Goal: Transaction & Acquisition: Book appointment/travel/reservation

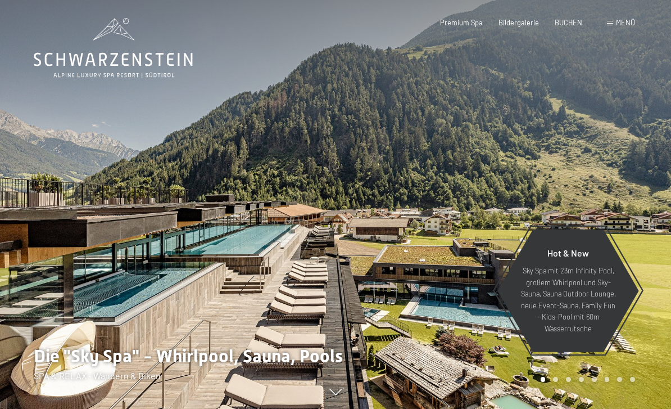
click at [633, 18] on div "Buchen Anfragen Premium Spa Bildergalerie BUCHEN Menü DE IT EN Gutschein Bilder…" at bounding box center [521, 23] width 227 height 10
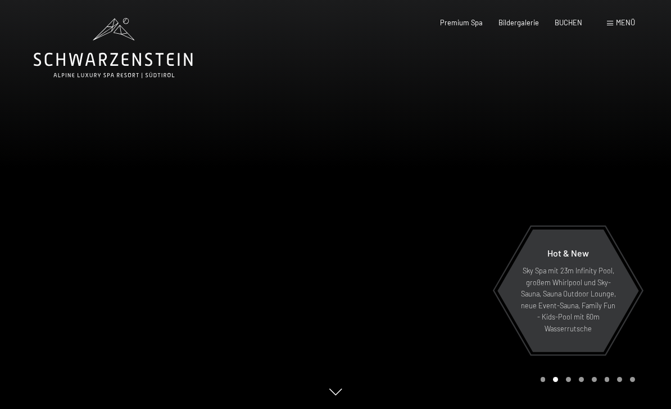
click at [626, 21] on span "Menü" at bounding box center [625, 22] width 19 height 9
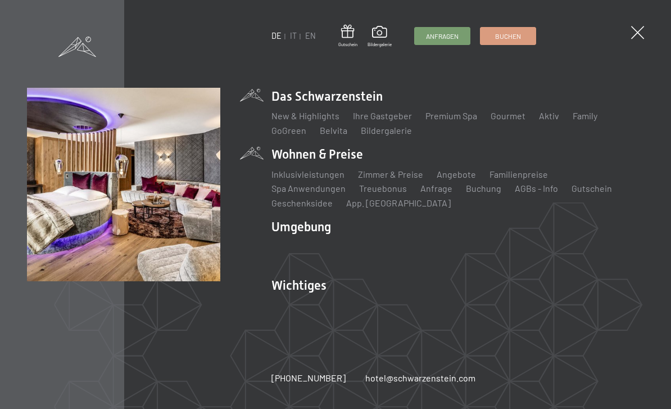
click at [395, 166] on div "Inklusivleistungen Zimmer & Preise Liste Angebote Liste Familienpreise Spa Anwe…" at bounding box center [457, 187] width 373 height 46
click at [402, 175] on link "Zimmer & Preise" at bounding box center [390, 174] width 65 height 11
click at [397, 171] on link "Zimmer & Preise" at bounding box center [390, 174] width 65 height 11
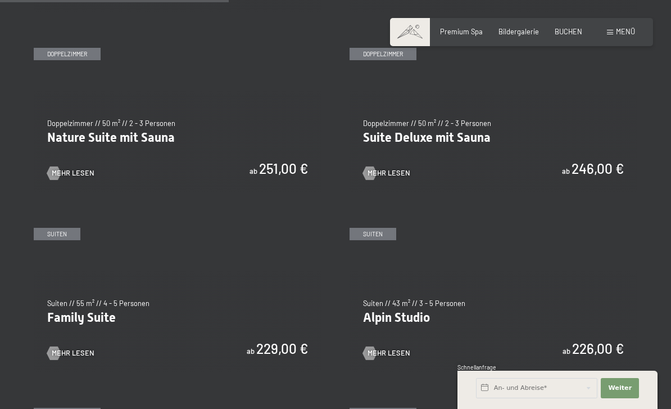
scroll to position [918, 0]
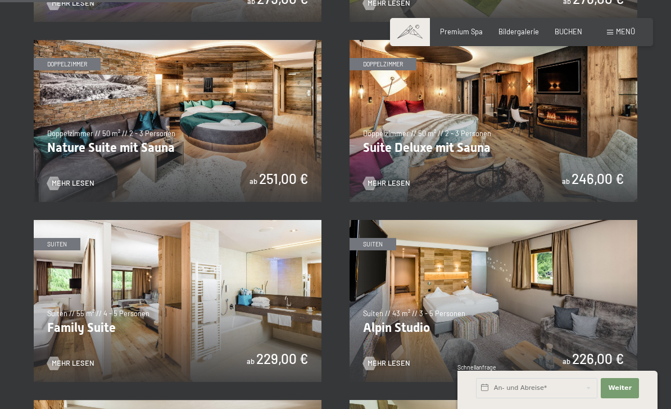
click at [247, 304] on img at bounding box center [178, 301] width 288 height 162
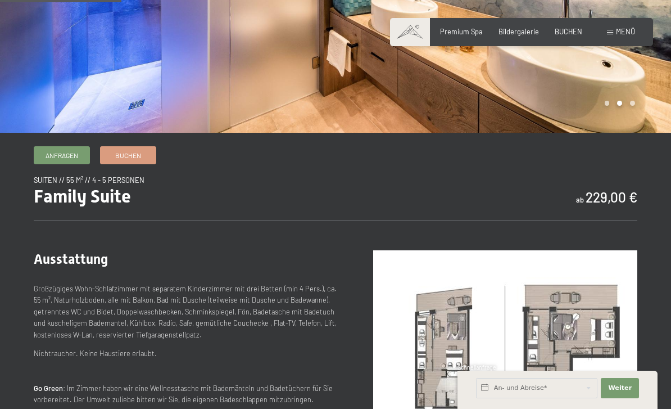
scroll to position [227, 0]
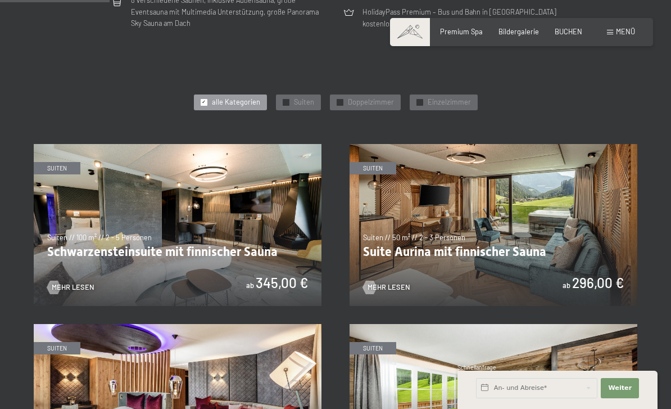
scroll to position [458, 0]
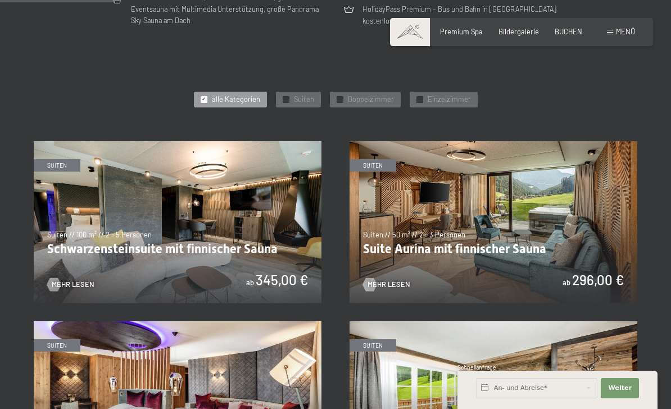
click at [225, 224] on img at bounding box center [178, 222] width 288 height 162
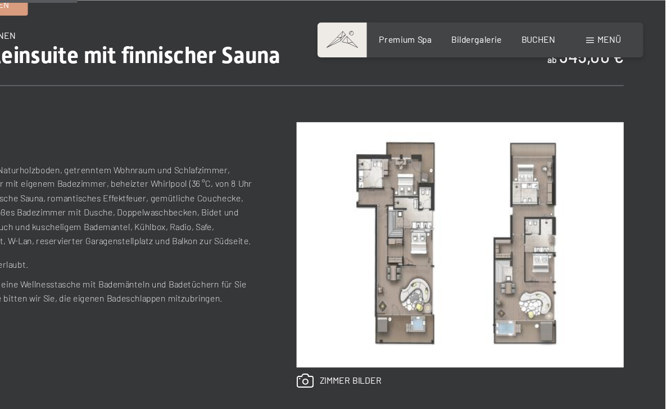
scroll to position [368, 0]
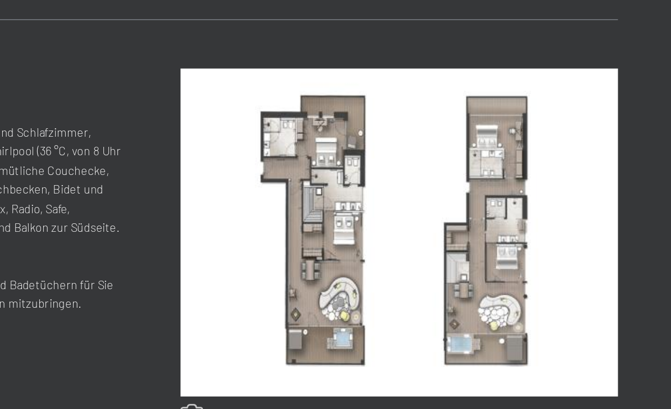
click at [373, 318] on link at bounding box center [407, 324] width 69 height 12
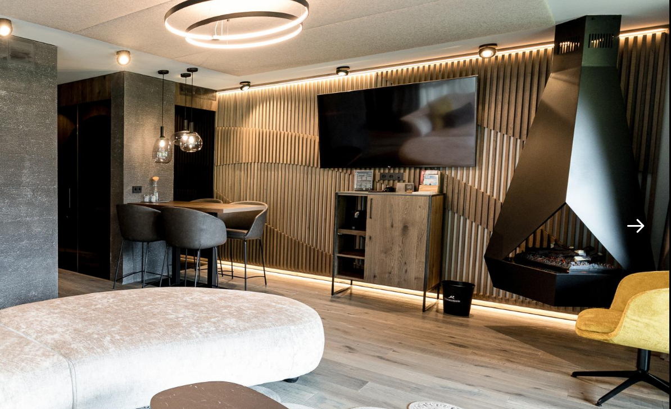
click at [636, 199] on button "Next slide" at bounding box center [648, 210] width 24 height 22
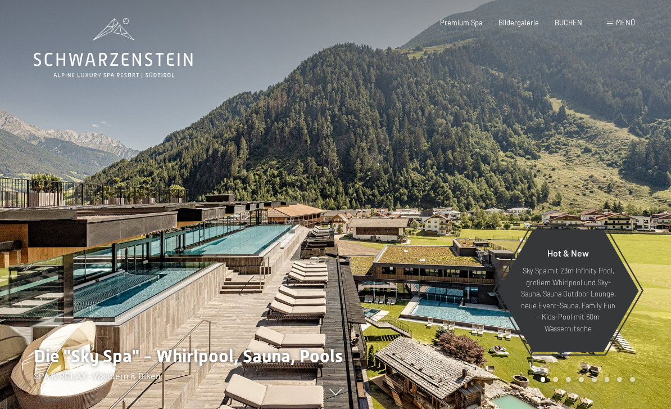
click at [628, 21] on span "Menü" at bounding box center [625, 22] width 19 height 9
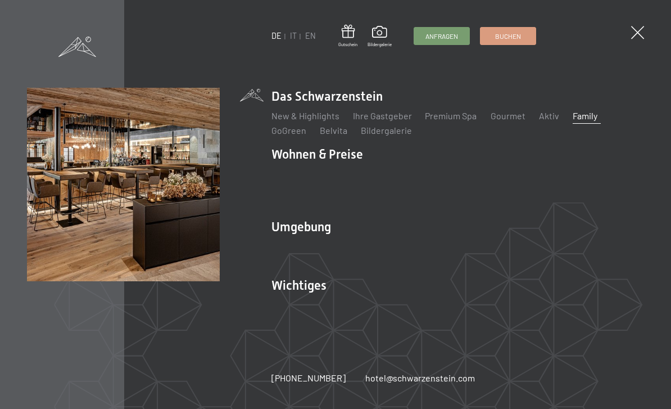
click at [586, 121] on link "Family" at bounding box center [585, 115] width 25 height 11
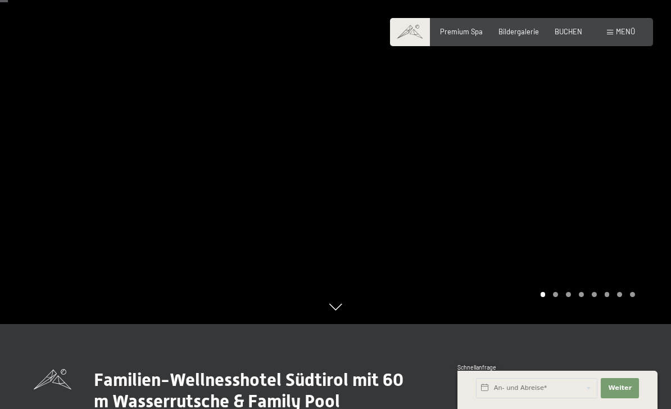
scroll to position [73, 0]
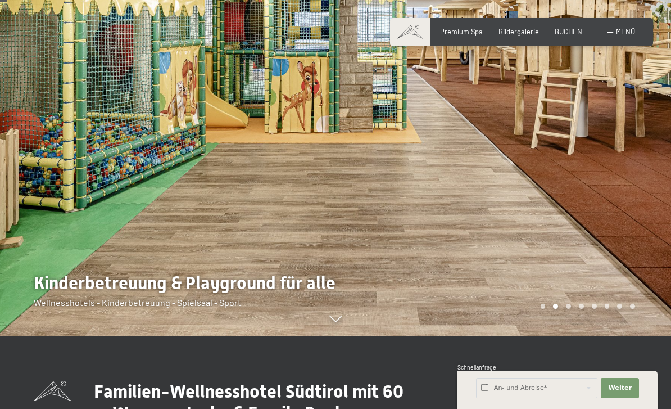
click at [622, 309] on div "Carousel Page 7" at bounding box center [619, 306] width 5 height 5
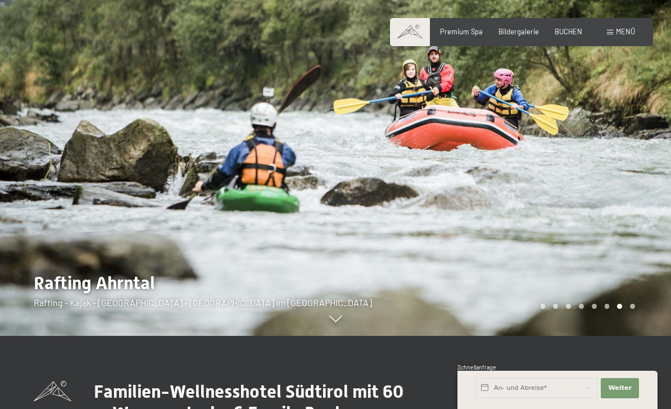
click at [635, 336] on div at bounding box center [504, 131] width 336 height 409
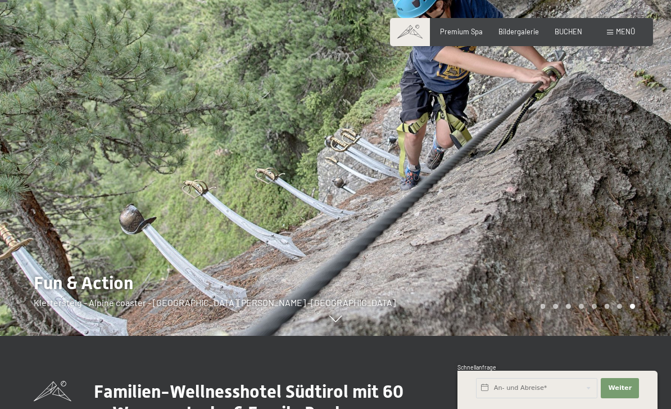
click at [617, 336] on div at bounding box center [504, 131] width 336 height 409
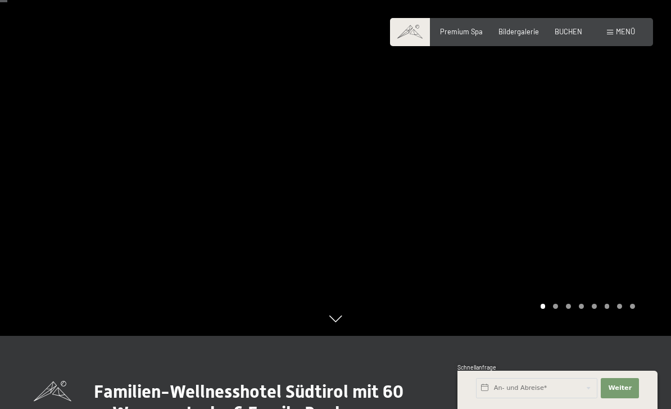
click at [604, 336] on div at bounding box center [504, 131] width 336 height 409
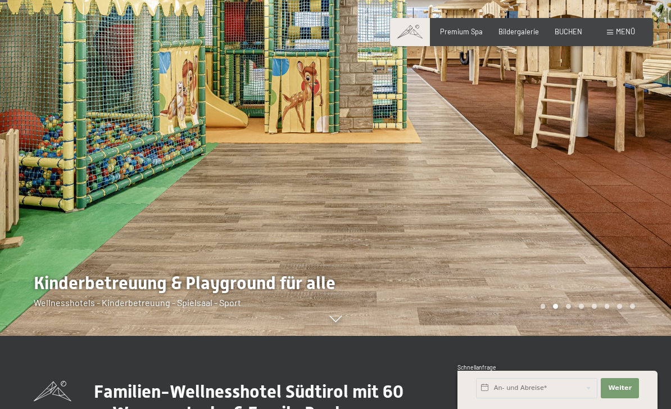
click at [596, 336] on div at bounding box center [504, 131] width 336 height 409
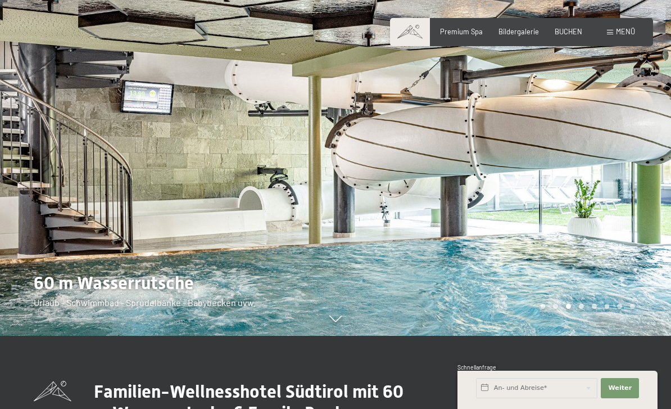
click at [590, 336] on div at bounding box center [504, 131] width 336 height 409
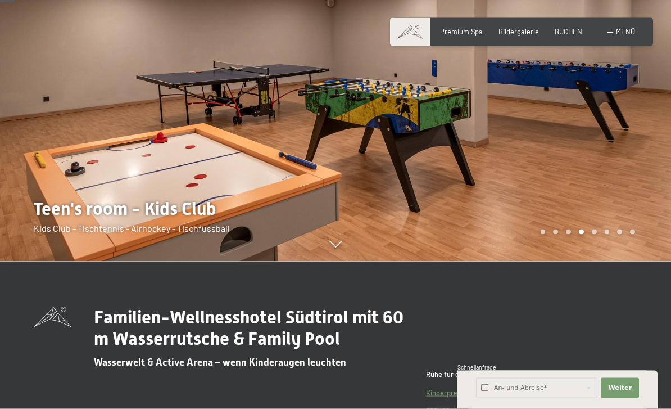
click at [562, 261] on div at bounding box center [504, 57] width 336 height 409
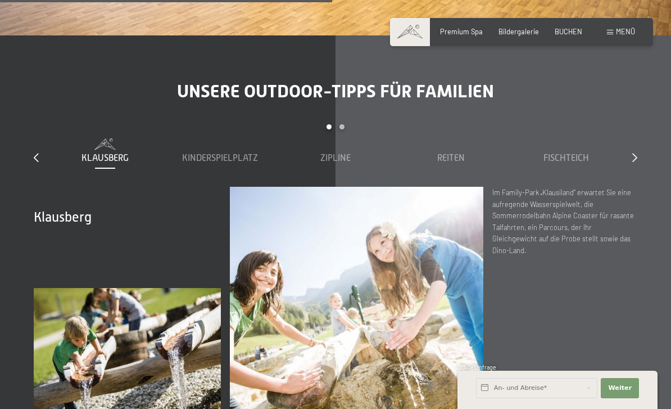
scroll to position [3313, 0]
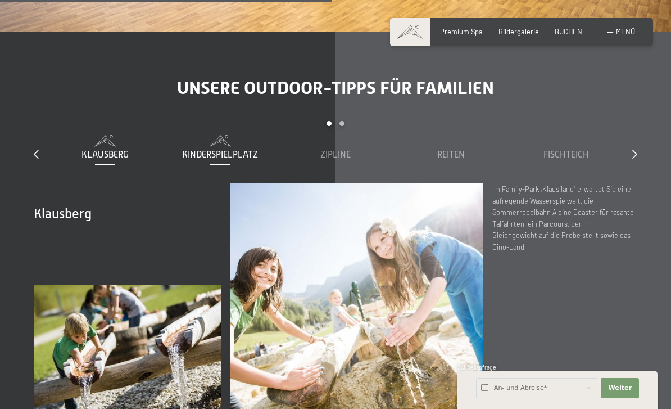
click at [211, 150] on span "Kinderspielplatz" at bounding box center [220, 155] width 76 height 10
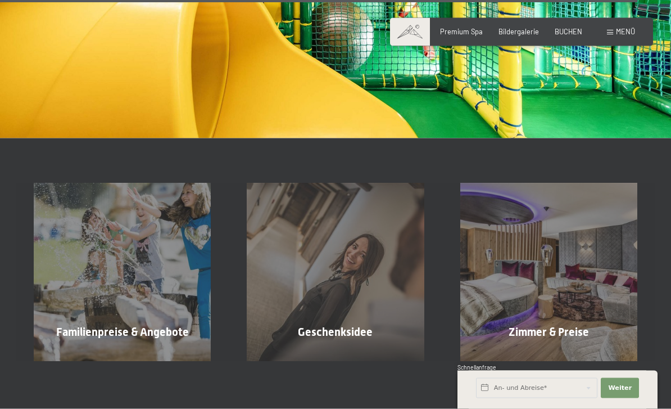
scroll to position [6438, 0]
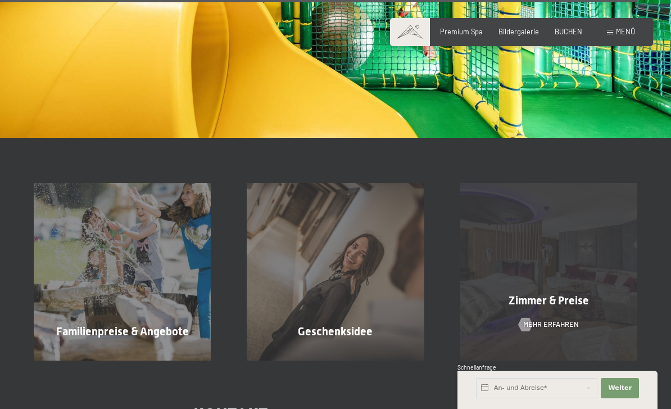
click at [576, 293] on span "Zimmer & Preise" at bounding box center [549, 299] width 80 height 13
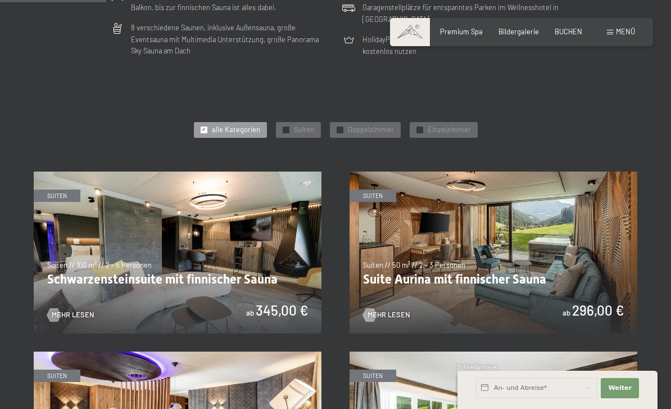
scroll to position [429, 0]
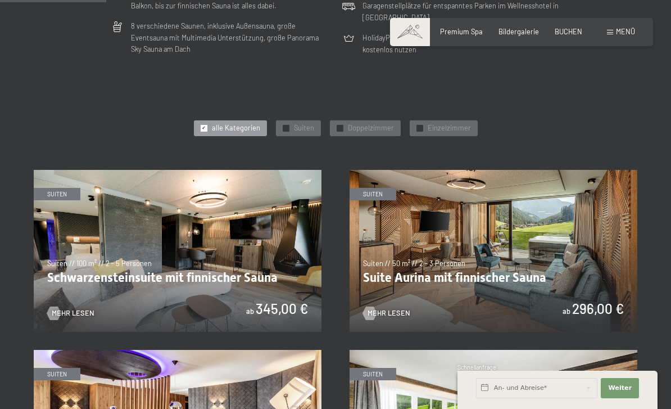
click at [111, 271] on img at bounding box center [178, 251] width 288 height 162
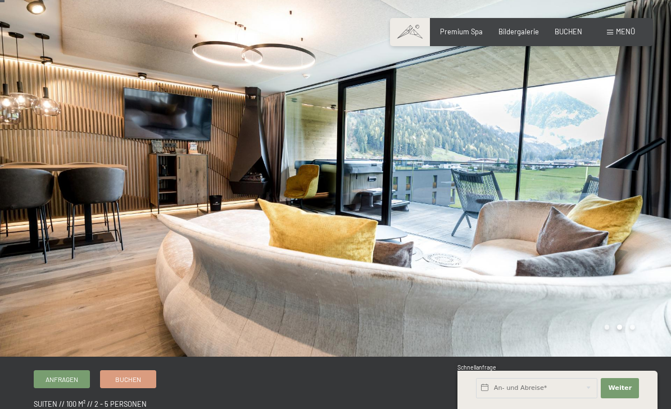
scroll to position [10, 0]
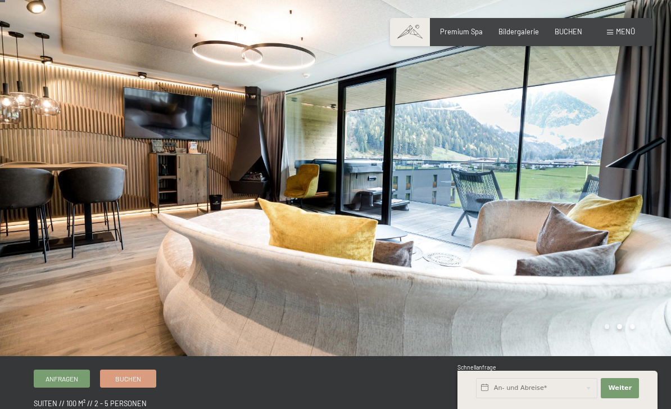
click at [619, 259] on div at bounding box center [504, 172] width 336 height 365
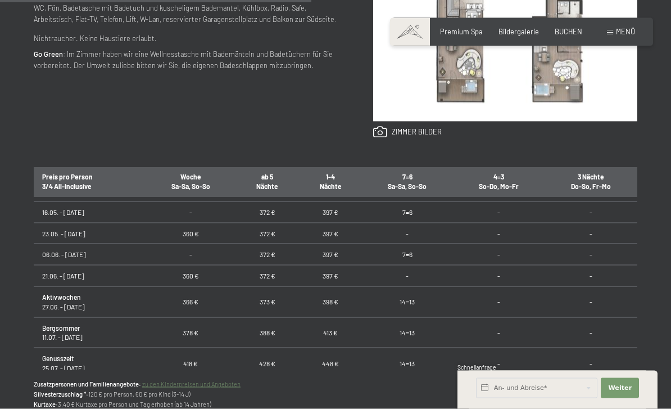
scroll to position [538, 0]
click at [257, 347] on td "428 €" at bounding box center [267, 362] width 63 height 31
click at [279, 347] on td "428 €" at bounding box center [267, 362] width 63 height 31
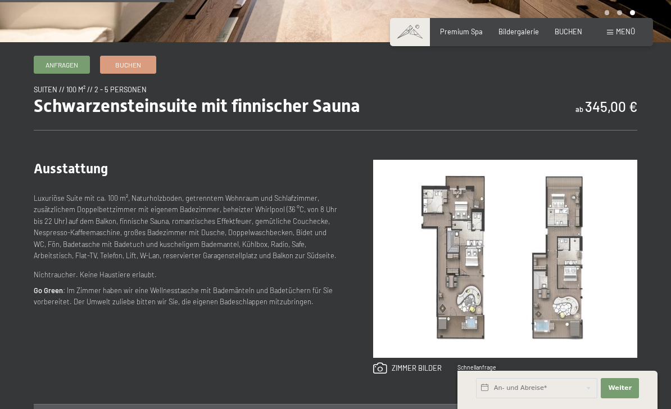
scroll to position [323, 0]
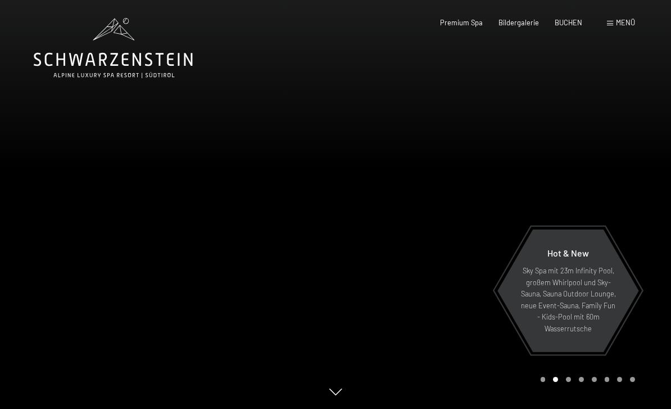
click at [623, 21] on span "Menü" at bounding box center [625, 22] width 19 height 9
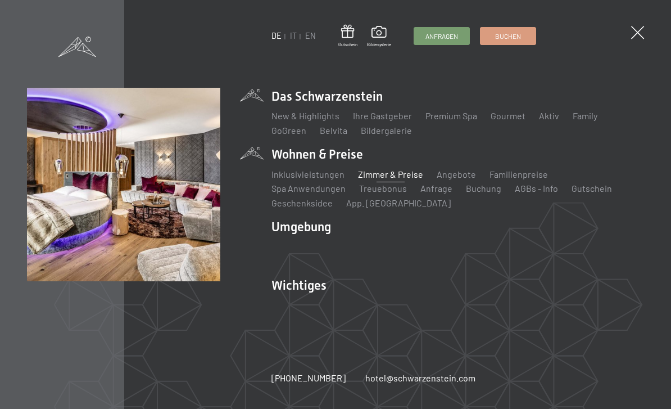
click at [410, 171] on link "Zimmer & Preise" at bounding box center [390, 174] width 65 height 11
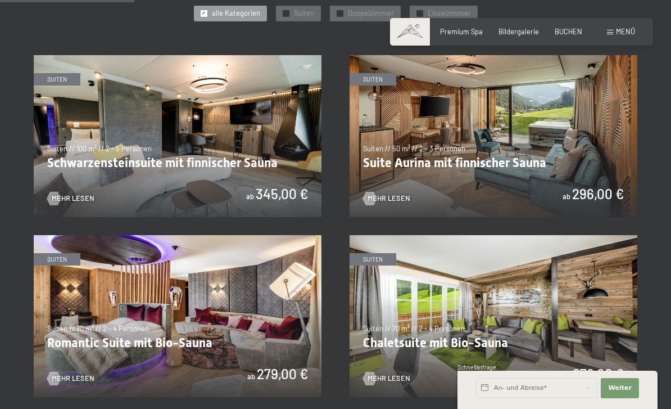
scroll to position [542, 0]
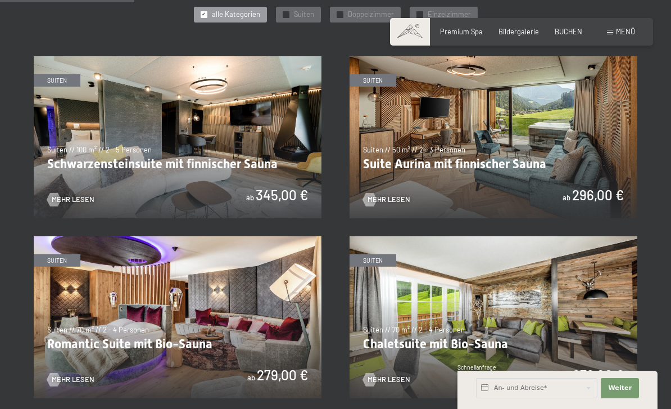
click at [233, 133] on img at bounding box center [178, 137] width 288 height 162
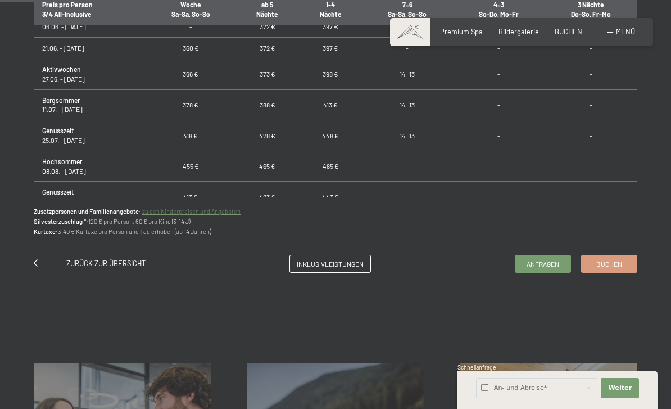
scroll to position [730, 0]
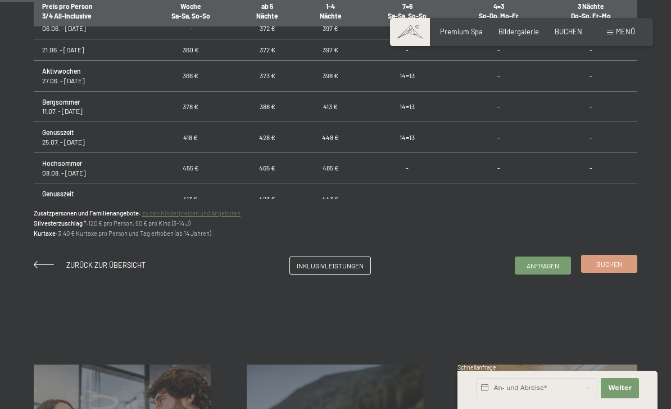
click at [614, 259] on span "Buchen" at bounding box center [609, 264] width 26 height 10
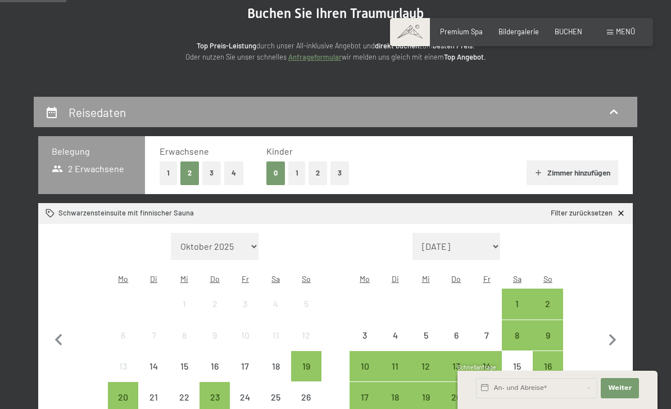
scroll to position [119, 0]
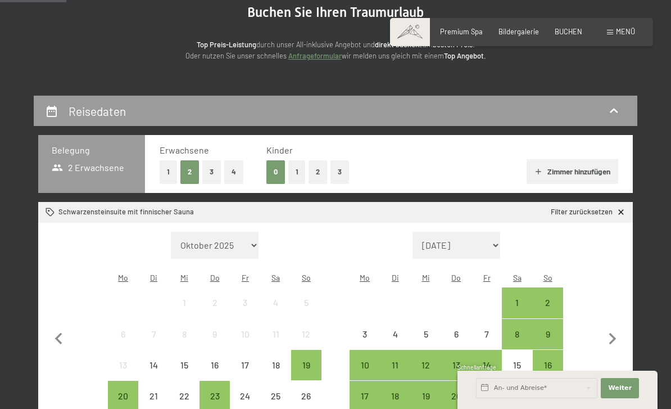
click at [340, 175] on button "3" at bounding box center [340, 171] width 19 height 23
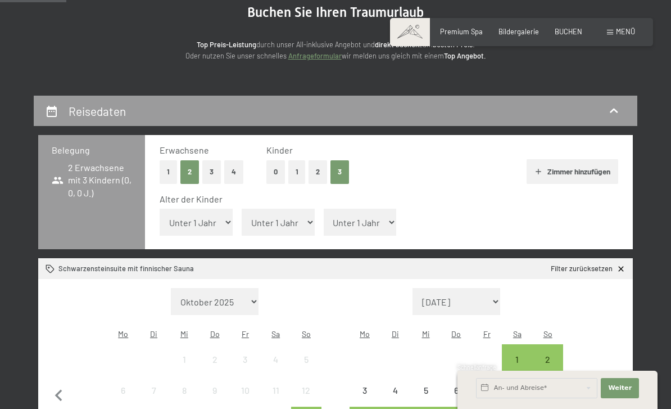
click at [225, 210] on div "Alter der Kinder Unter 1 Jahr 1 Jahr 2 Jahre 3 Jahre 4 Jahre 5 Jahre 6 Jahre 7 …" at bounding box center [389, 217] width 459 height 48
click at [224, 214] on select "Unter 1 Jahr 1 Jahr 2 Jahre 3 Jahre 4 Jahre 5 Jahre 6 Jahre 7 Jahre 8 Jahre 9 J…" at bounding box center [196, 222] width 73 height 27
select select "15"
click at [291, 218] on select "Unter 1 Jahr 1 Jahr 2 Jahre 3 Jahre 4 Jahre 5 Jahre 6 Jahre 7 Jahre 8 Jahre 9 J…" at bounding box center [278, 222] width 73 height 27
select select "14"
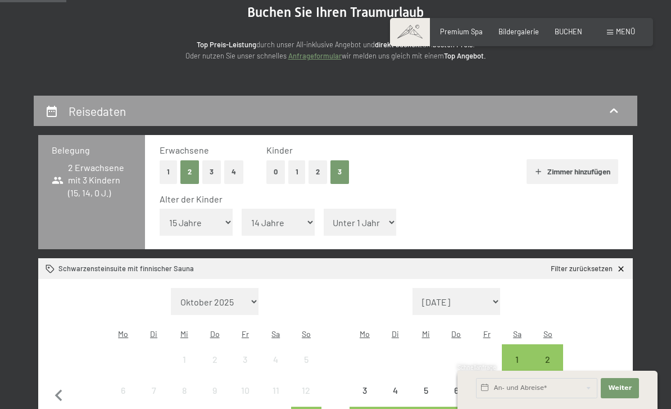
click at [368, 219] on select "Unter 1 Jahr 1 Jahr 2 Jahre 3 Jahre 4 Jahre 5 Jahre 6 Jahre 7 Jahre 8 Jahre 9 J…" at bounding box center [360, 222] width 73 height 27
select select "13"
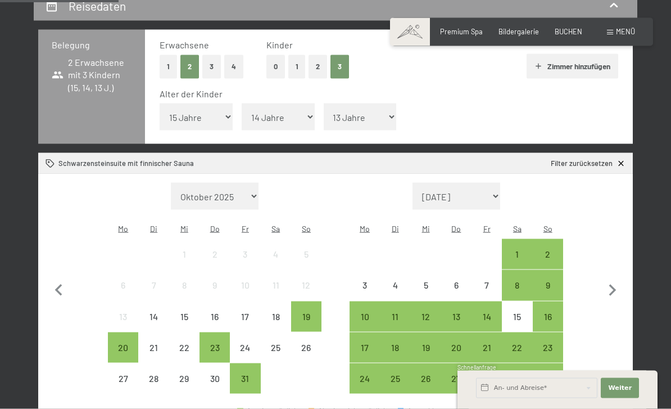
scroll to position [225, 0]
click at [616, 278] on icon "button" at bounding box center [613, 290] width 24 height 24
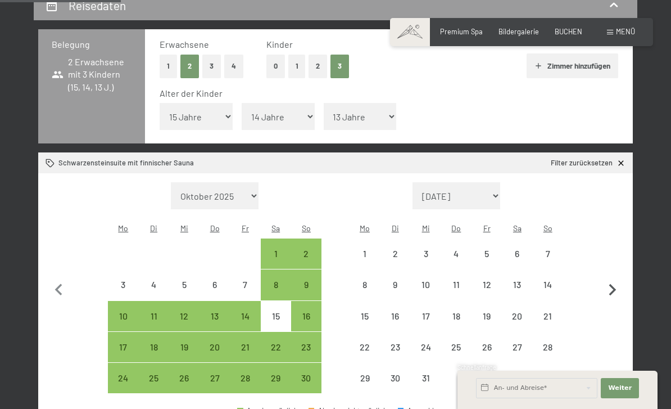
click at [615, 278] on icon "button" at bounding box center [613, 290] width 24 height 24
click at [610, 284] on icon "button" at bounding box center [612, 290] width 7 height 12
select select "[DATE]"
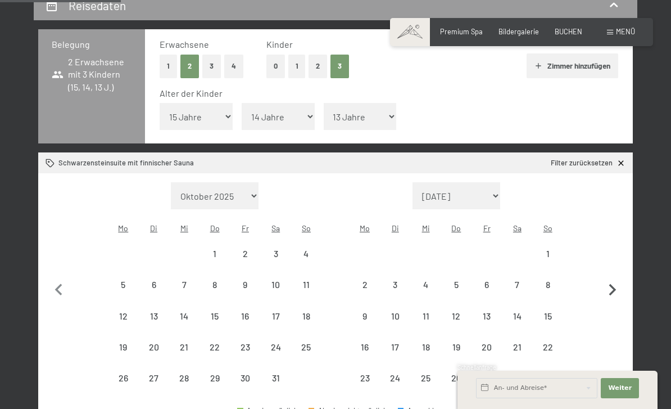
select select "[DATE]"
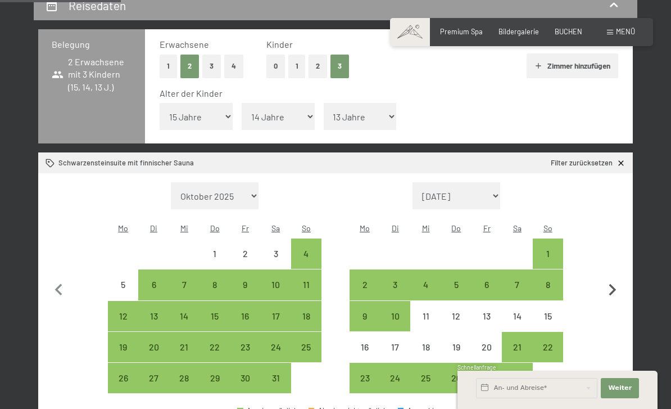
click at [613, 278] on icon "button" at bounding box center [613, 290] width 24 height 24
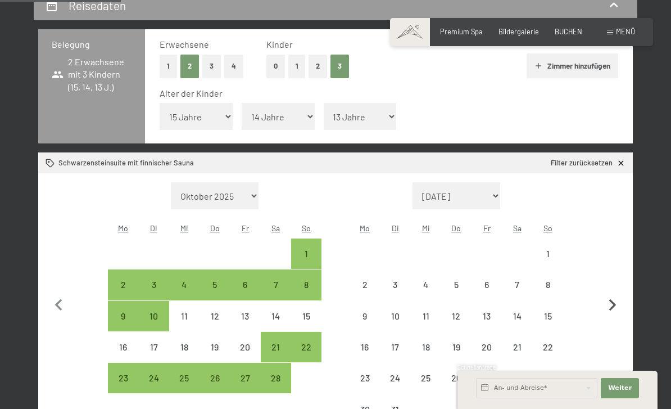
click at [613, 293] on icon "button" at bounding box center [613, 305] width 24 height 24
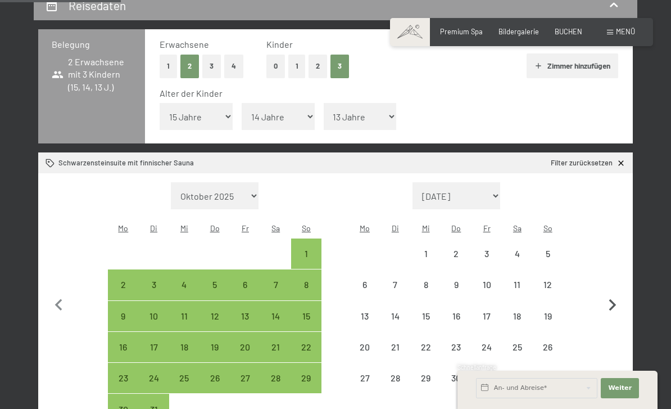
click at [610, 293] on icon "button" at bounding box center [613, 305] width 24 height 24
select select "[DATE]"
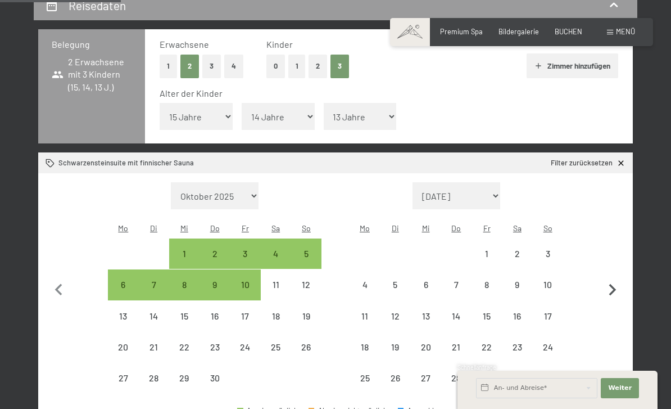
click at [613, 278] on icon "button" at bounding box center [613, 290] width 24 height 24
select select "[DATE]"
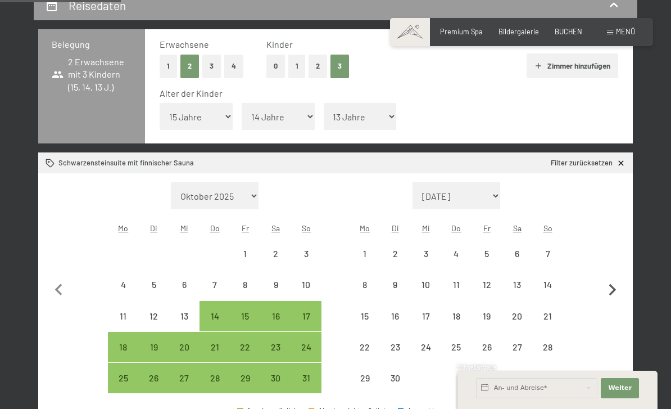
click at [606, 278] on icon "button" at bounding box center [613, 290] width 24 height 24
select select "[DATE]"
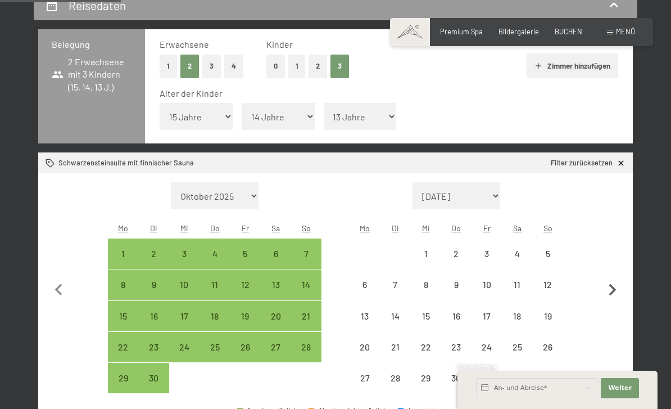
select select "[DATE]"
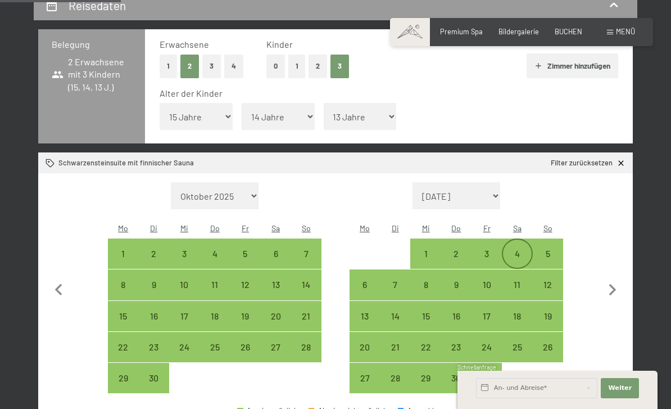
click at [514, 249] on div "4" at bounding box center [517, 263] width 28 height 28
select select "[DATE]"
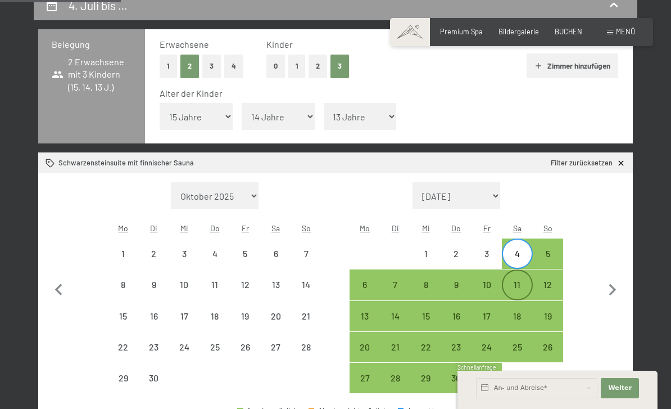
click at [518, 280] on div "11" at bounding box center [517, 294] width 28 height 28
select select "[DATE]"
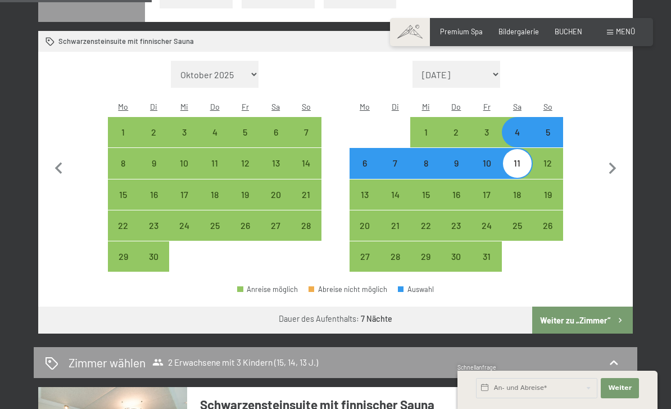
scroll to position [327, 0]
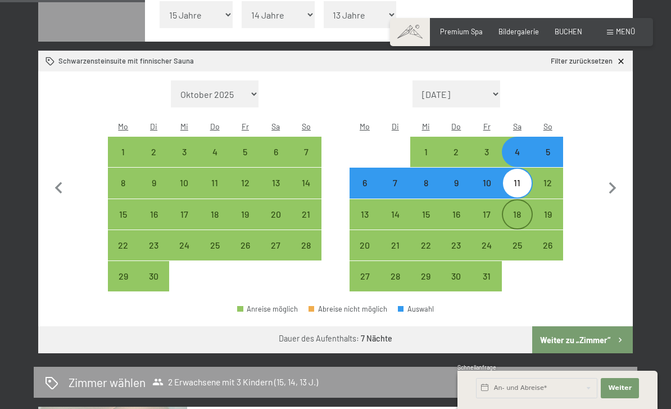
click at [517, 210] on div "18" at bounding box center [517, 224] width 28 height 28
select select "[DATE]"
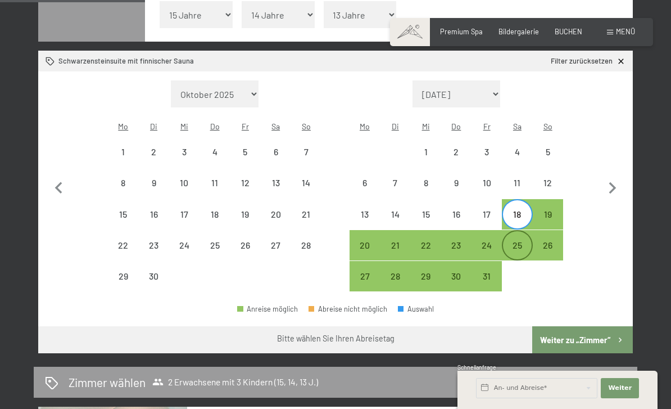
click at [514, 241] on div "25" at bounding box center [517, 255] width 28 height 28
select select "[DATE]"
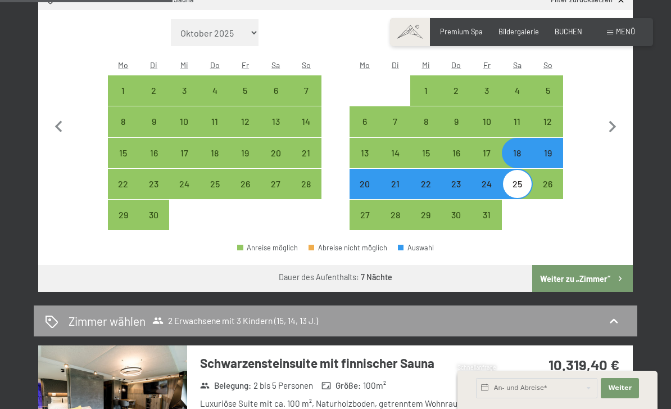
scroll to position [381, 0]
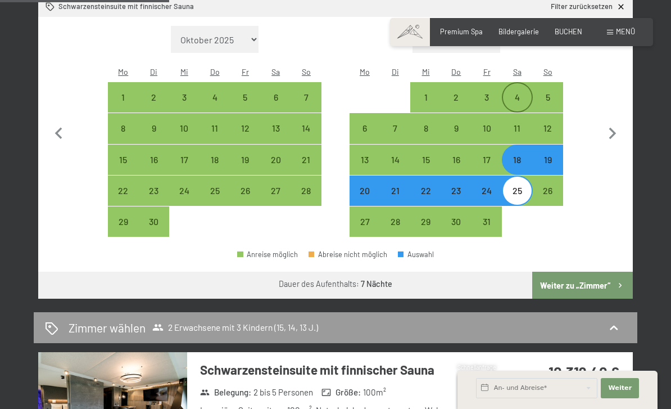
click at [522, 93] on div "4" at bounding box center [517, 107] width 28 height 28
select select "[DATE]"
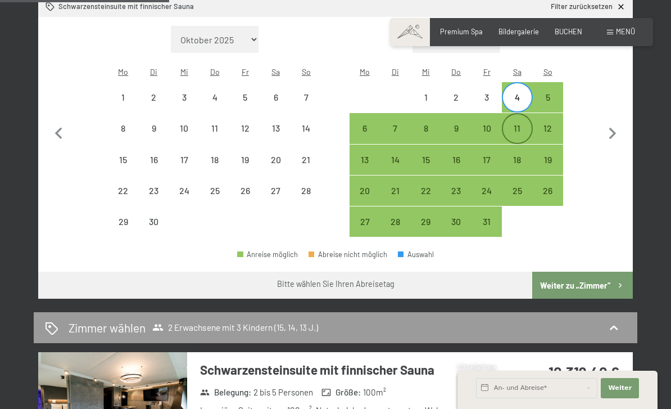
click at [521, 124] on div "11" at bounding box center [517, 138] width 28 height 28
select select "[DATE]"
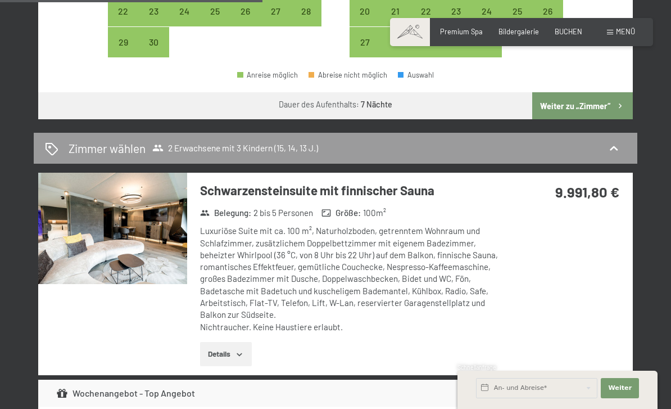
scroll to position [558, 0]
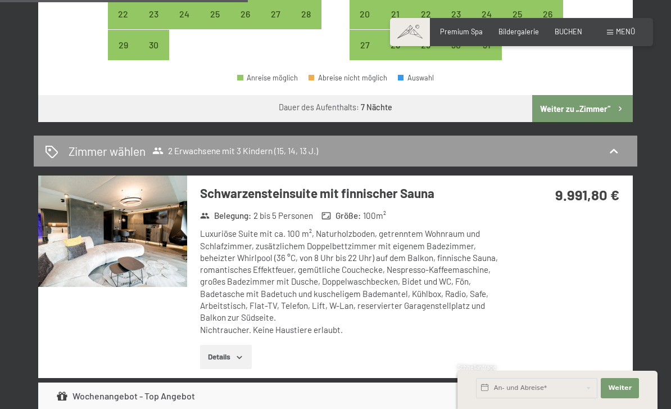
click at [564, 277] on div "Schwarzensteinsuite mit finnischer Sauna Belegung : 2 bis 5 Personen Größe : 10…" at bounding box center [335, 276] width 595 height 202
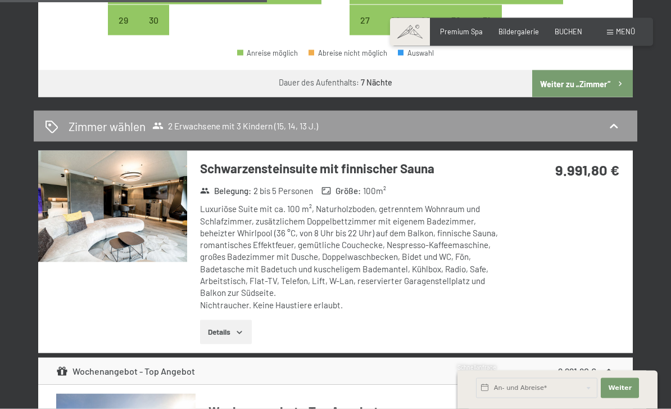
scroll to position [602, 0]
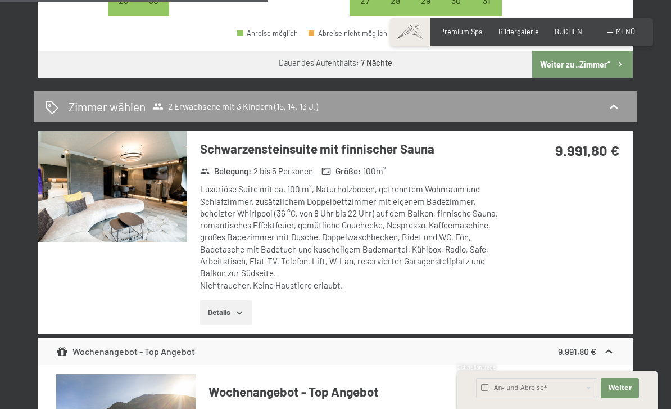
click at [242, 300] on button "Details" at bounding box center [225, 312] width 51 height 25
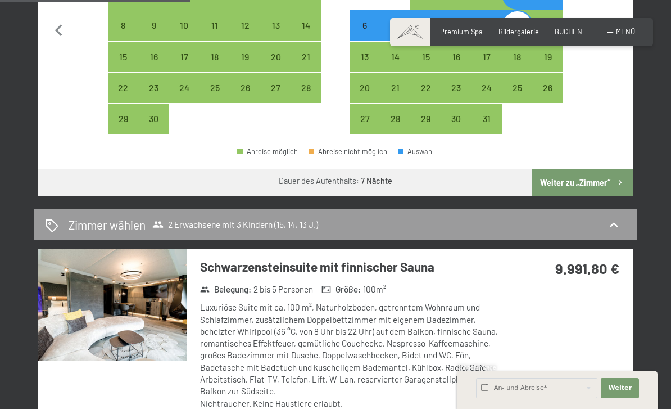
scroll to position [482, 0]
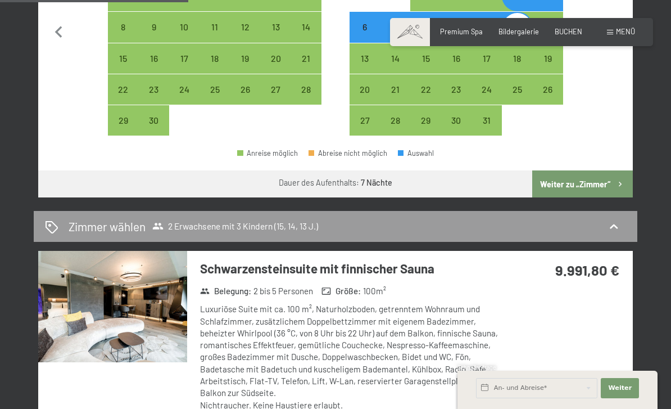
click at [595, 170] on button "Weiter zu „Zimmer“" at bounding box center [582, 183] width 101 height 27
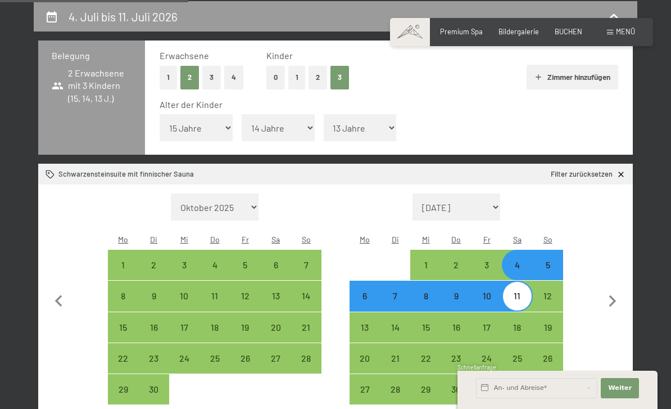
select select "[DATE]"
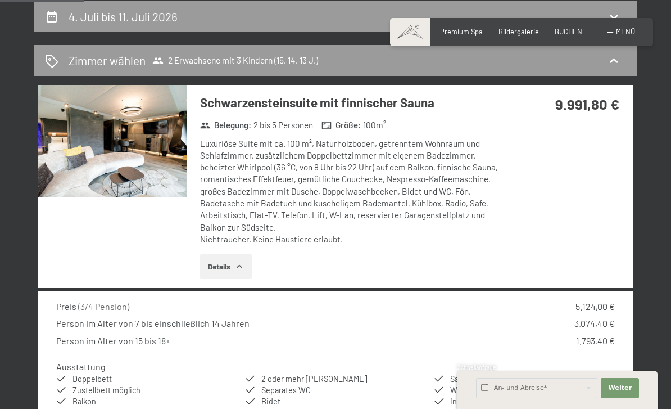
click at [574, 221] on div "Schwarzensteinsuite mit finnischer Sauna Belegung : 2 bis 5 Personen Größe : 10…" at bounding box center [335, 186] width 595 height 202
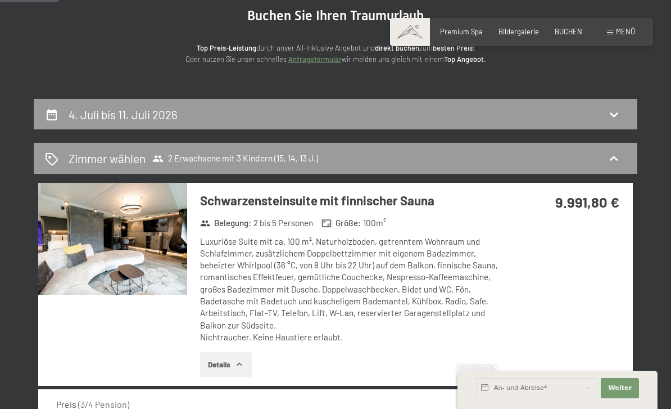
scroll to position [114, 0]
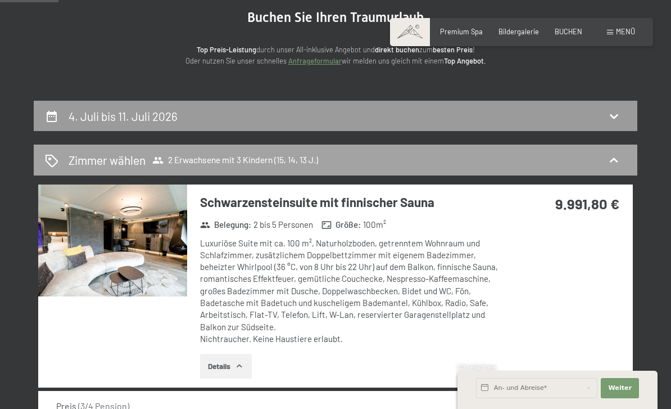
click at [618, 159] on icon at bounding box center [613, 159] width 13 height 13
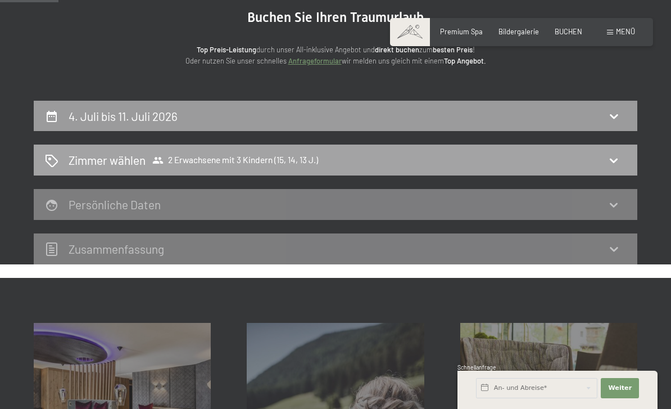
click at [619, 158] on icon at bounding box center [613, 159] width 13 height 13
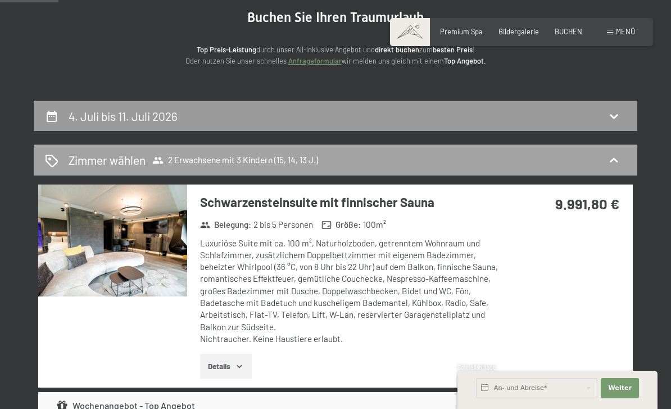
click at [612, 159] on icon at bounding box center [614, 159] width 8 height 4
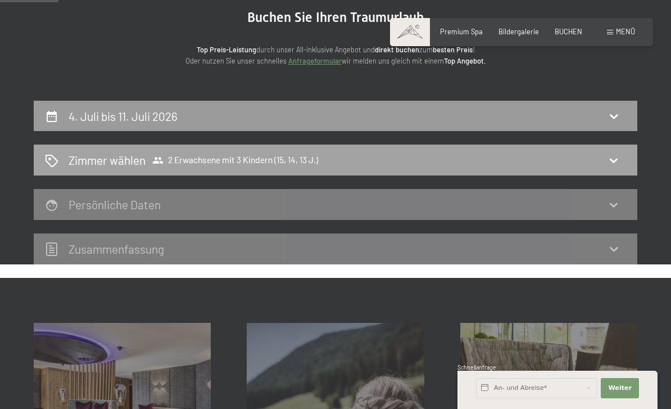
click at [116, 164] on h2 "Zimmer wählen" at bounding box center [107, 160] width 77 height 16
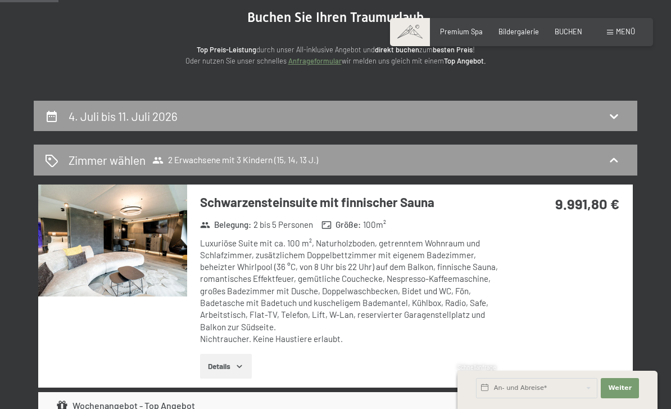
click at [306, 237] on div "Luxuriöse Suite mit ca. 100 m², Naturholzboden, getrenntem Wohnraum und Schlafz…" at bounding box center [349, 291] width 299 height 108
click at [116, 236] on img at bounding box center [112, 239] width 149 height 111
click at [623, 391] on span "Weiter" at bounding box center [620, 387] width 24 height 9
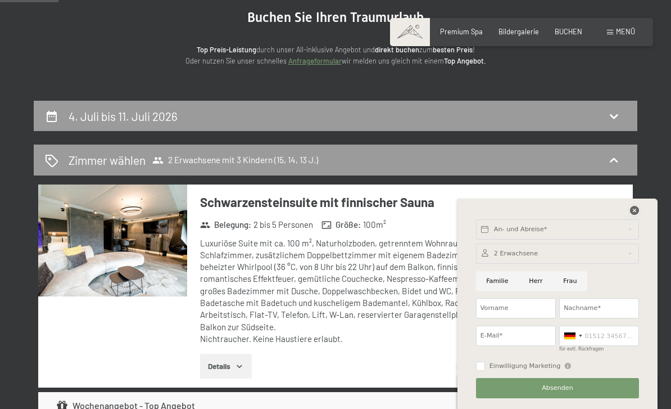
click at [633, 210] on icon at bounding box center [634, 210] width 9 height 9
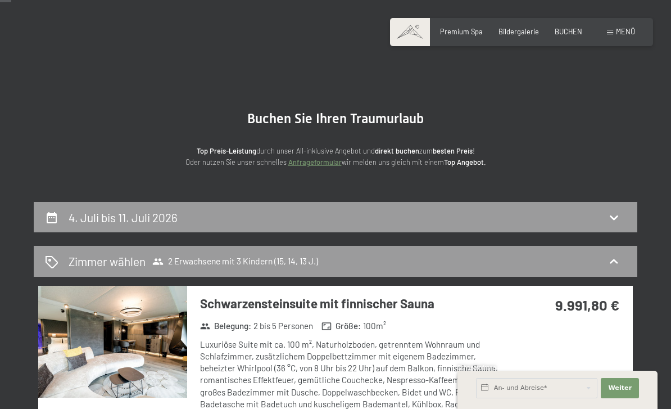
scroll to position [12, 0]
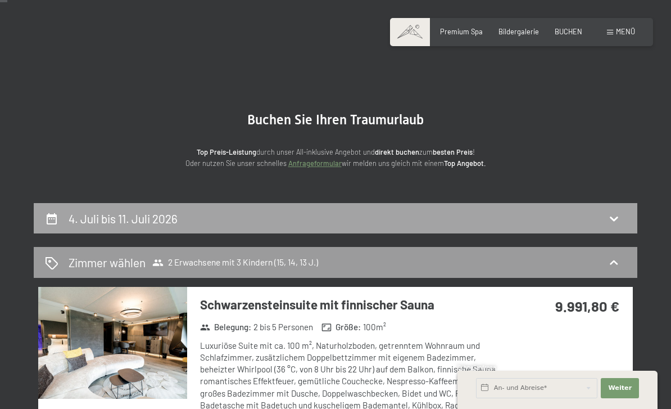
click at [618, 219] on icon at bounding box center [613, 217] width 13 height 13
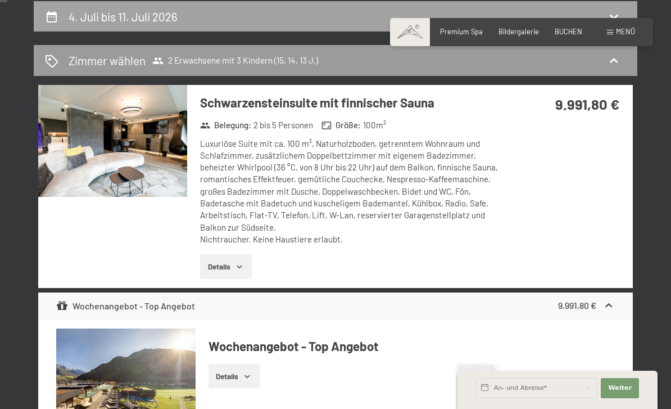
select select "15"
select select "14"
select select "13"
select select "[DATE]"
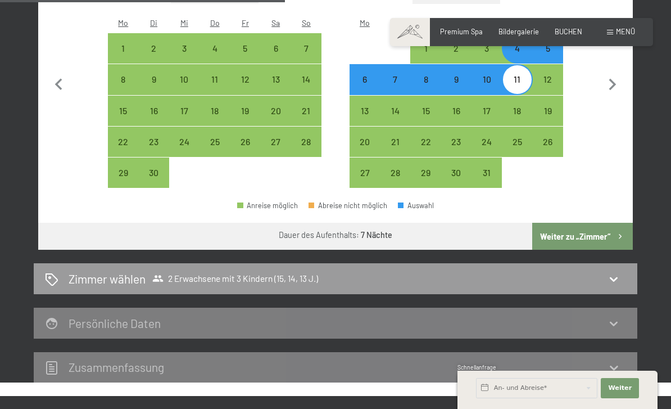
click at [592, 223] on button "Weiter zu „Zimmer“" at bounding box center [582, 236] width 101 height 27
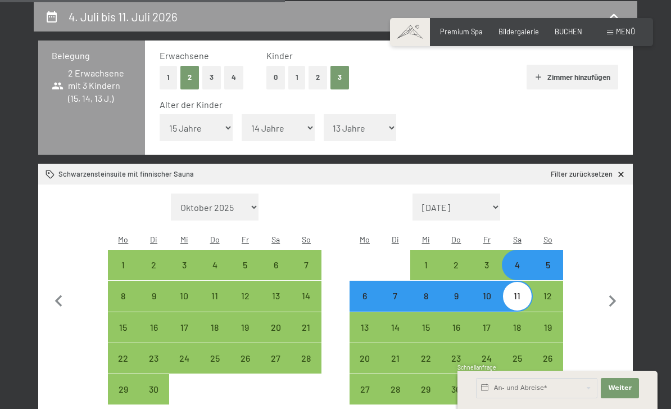
select select "[DATE]"
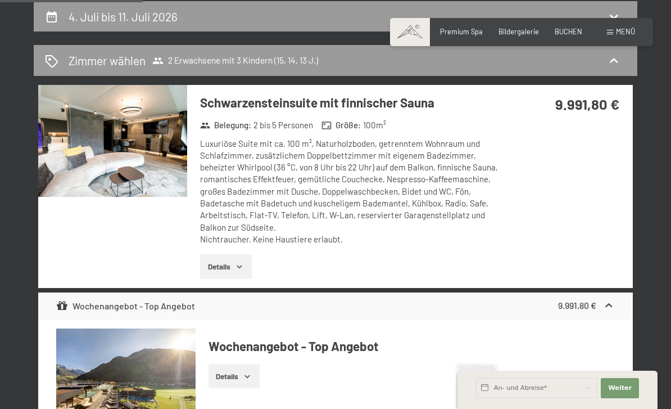
click at [310, 168] on div "Luxuriöse Suite mit ca. 100 m², Naturholzboden, getrenntem Wohnraum und Schlafz…" at bounding box center [349, 192] width 299 height 108
click at [306, 194] on div "Luxuriöse Suite mit ca. 100 m², Naturholzboden, getrenntem Wohnraum und Schlafz…" at bounding box center [349, 192] width 299 height 108
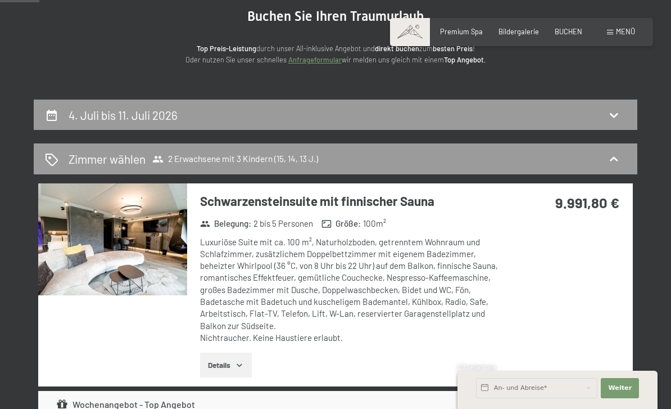
scroll to position [0, 0]
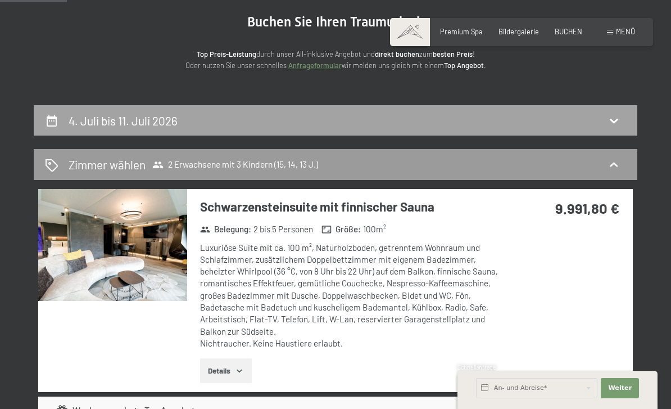
click at [619, 122] on icon at bounding box center [613, 120] width 13 height 13
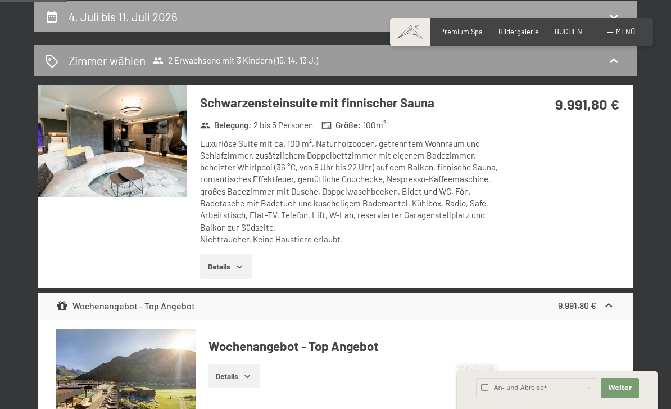
select select "15"
select select "14"
select select "13"
select select "[DATE]"
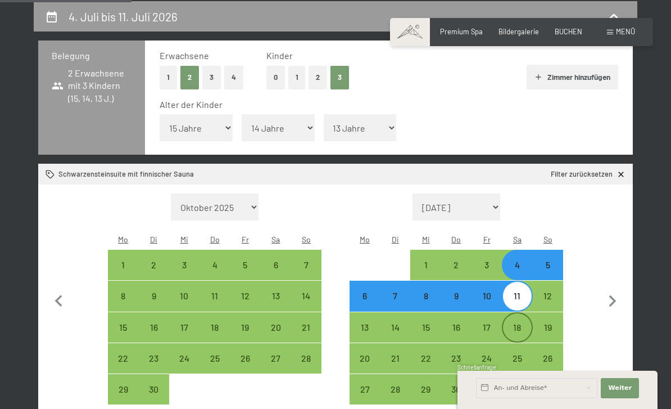
click at [520, 323] on div "18" at bounding box center [517, 337] width 28 height 28
select select "[DATE]"
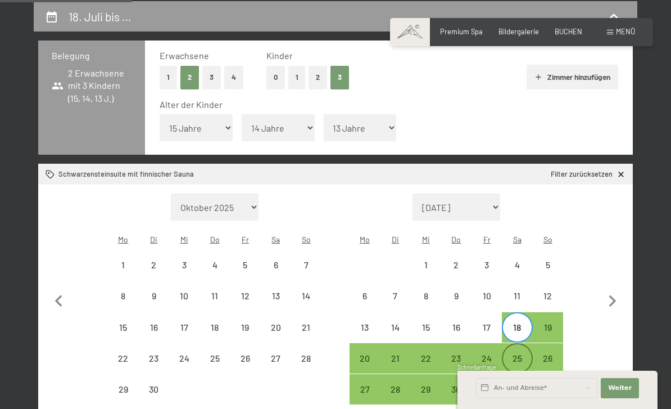
click at [512, 354] on div "25" at bounding box center [517, 368] width 28 height 28
select select "[DATE]"
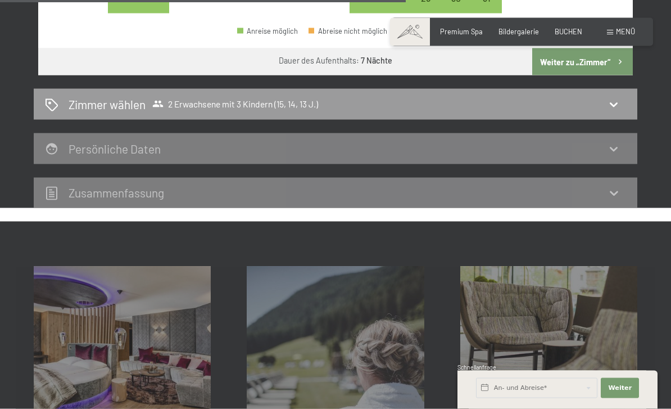
scroll to position [586, 0]
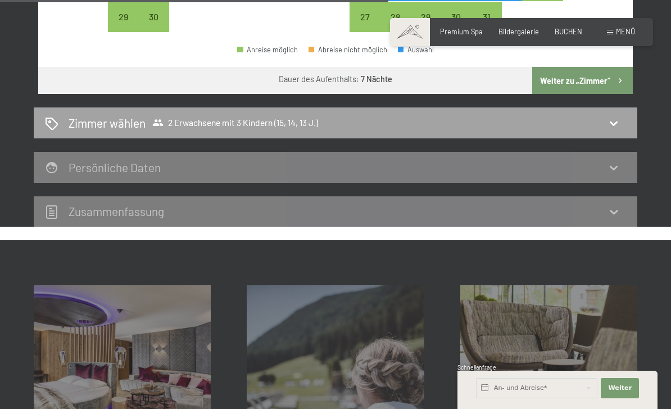
click at [618, 116] on icon at bounding box center [613, 122] width 13 height 13
select select "[DATE]"
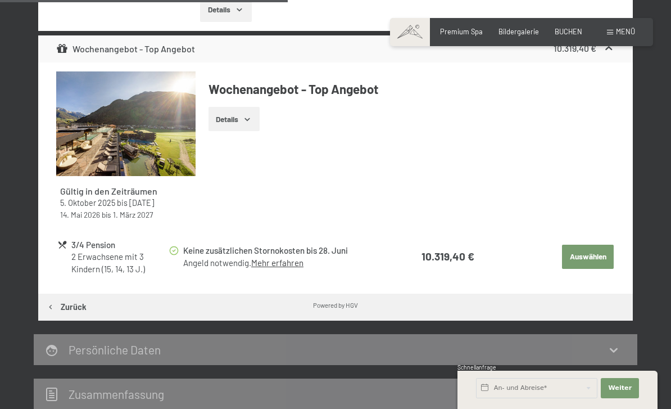
scroll to position [470, 0]
click at [587, 284] on div "Gültig in den Zeiträumen 5. Oktober 2025 bis [DATE] 14. Mai 2026 bis 1. März 20…" at bounding box center [335, 178] width 595 height 231
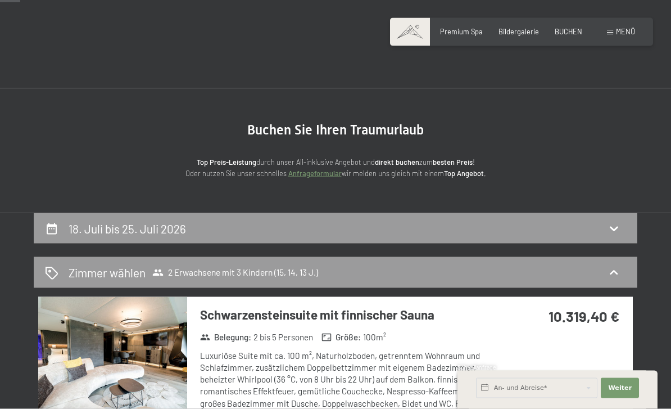
scroll to position [0, 0]
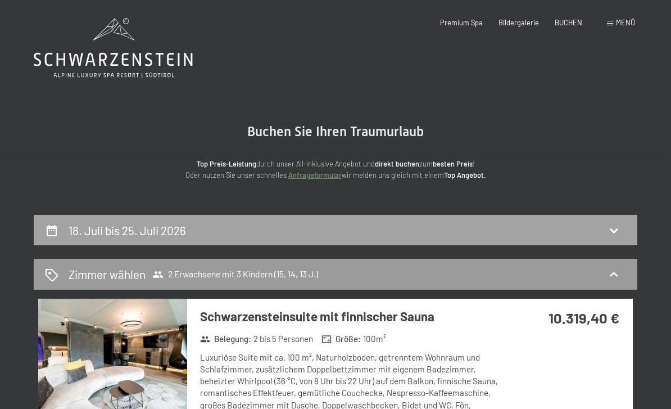
click at [421, 228] on div "18. Juli bis 25. Juli 2026" at bounding box center [335, 230] width 581 height 16
select select "15"
select select "14"
select select "13"
select select "[DATE]"
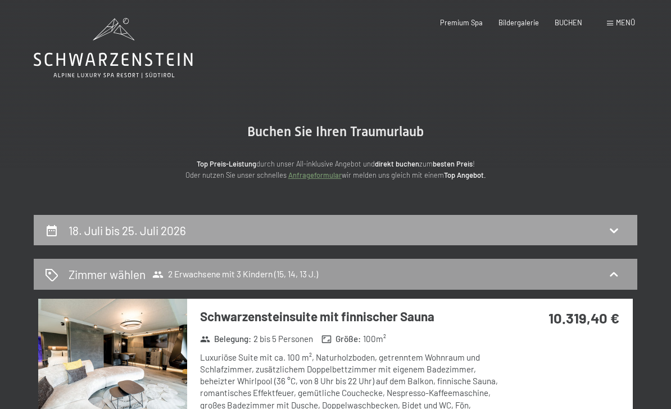
select select "[DATE]"
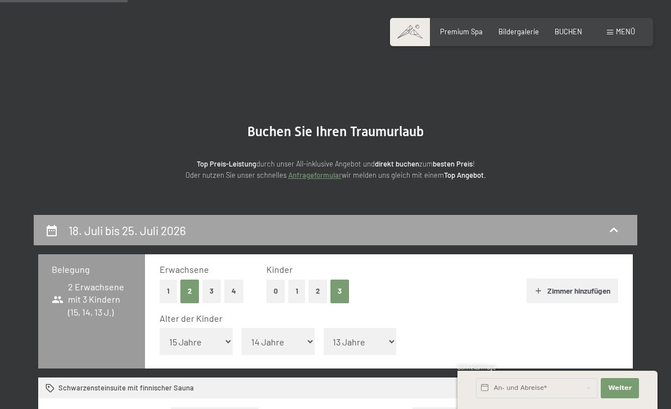
scroll to position [214, 0]
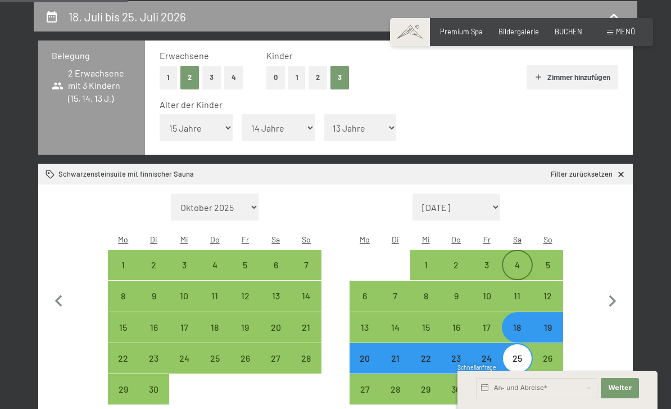
click at [520, 260] on div "4" at bounding box center [517, 274] width 28 height 28
select select "[DATE]"
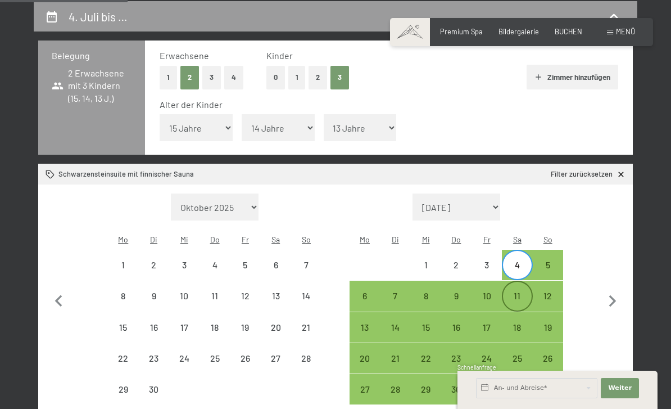
click at [520, 291] on div "11" at bounding box center [517, 305] width 28 height 28
select select "[DATE]"
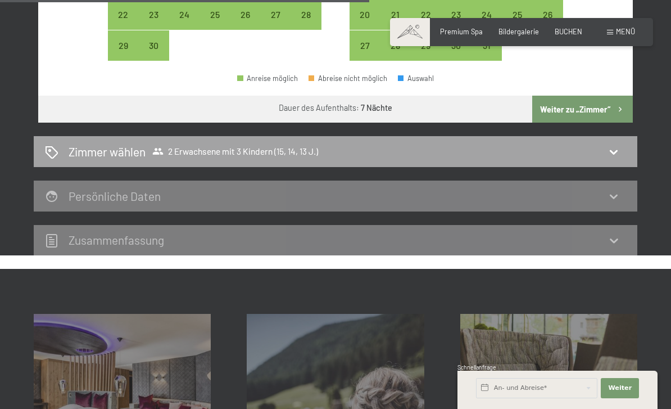
click at [614, 145] on icon at bounding box center [613, 151] width 13 height 13
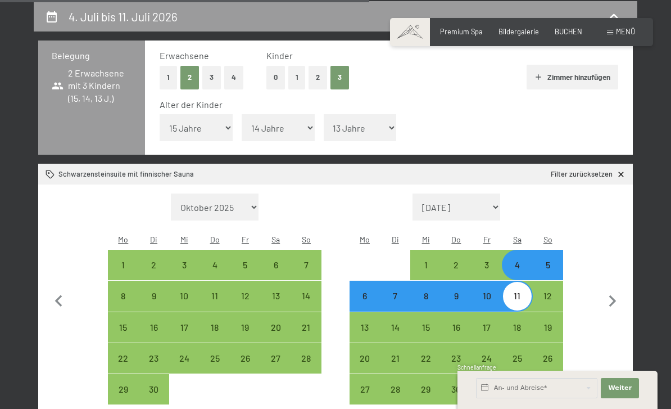
select select "[DATE]"
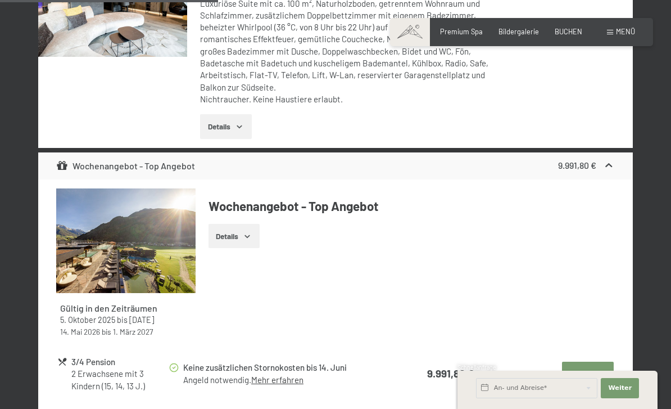
scroll to position [360, 0]
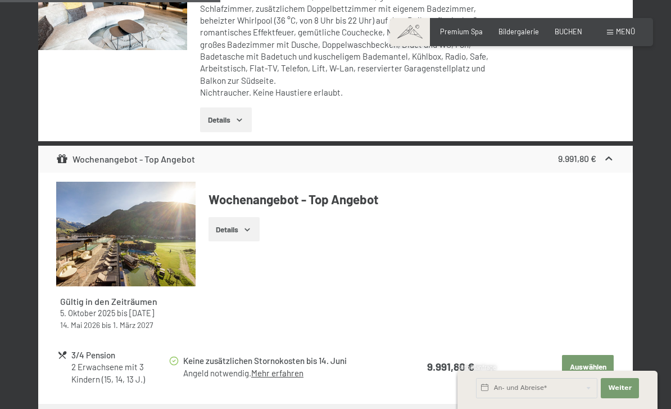
click at [596, 368] on button "Auswählen" at bounding box center [588, 367] width 52 height 25
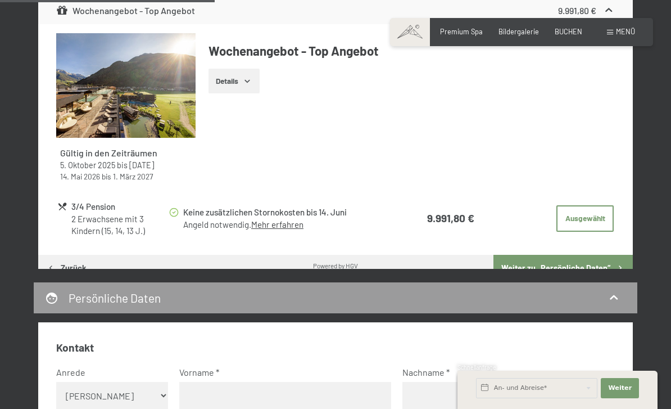
scroll to position [542, 0]
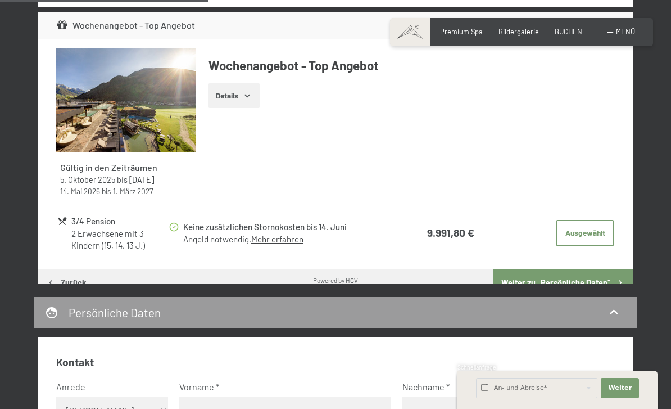
click at [250, 94] on icon "button" at bounding box center [247, 95] width 5 height 3
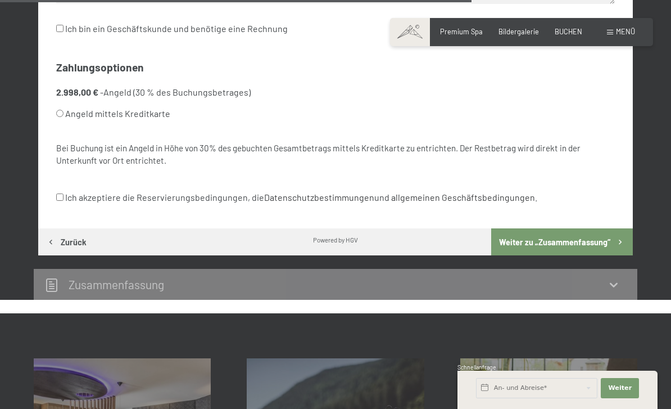
scroll to position [1203, 0]
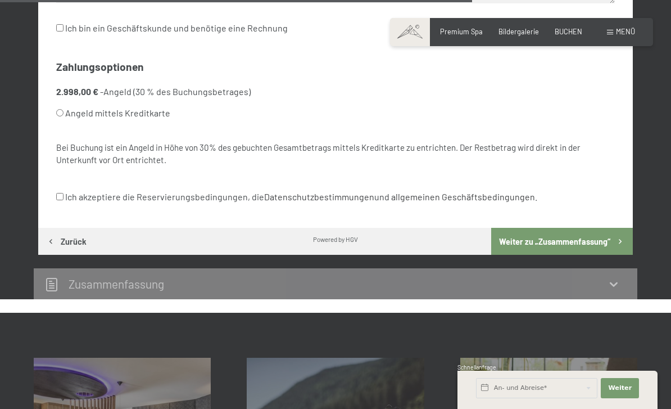
click at [375, 186] on label "Ich akzeptiere die Reservierungsbedingungen, die Datenschutzbestimmungen und al…" at bounding box center [296, 196] width 481 height 21
click at [64, 193] on input "Ich akzeptiere die Reservierungsbedingungen, die Datenschutzbestimmungen und al…" at bounding box center [59, 196] width 7 height 7
checkbox input "true"
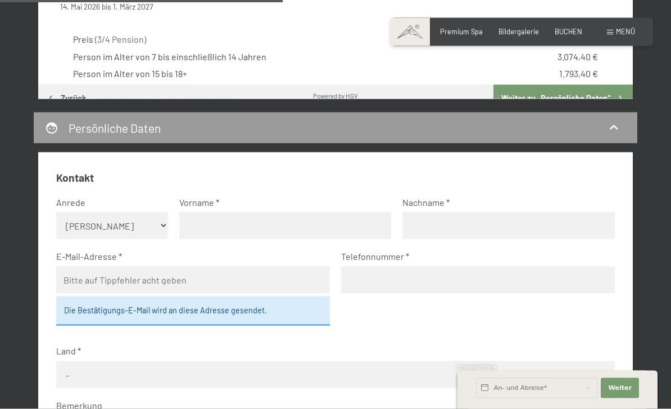
scroll to position [720, 0]
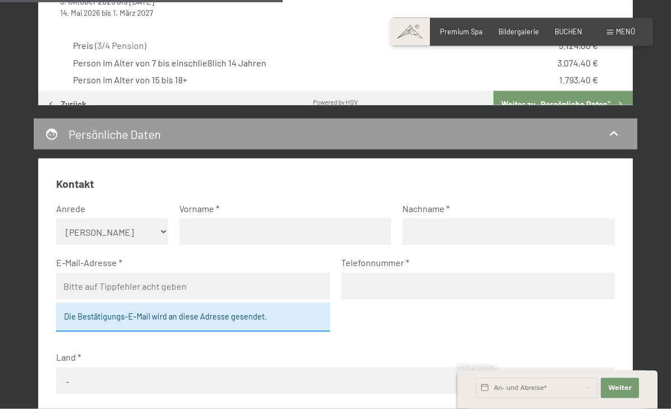
click at [569, 99] on button "Weiter zu „Persönliche Daten“" at bounding box center [563, 104] width 139 height 27
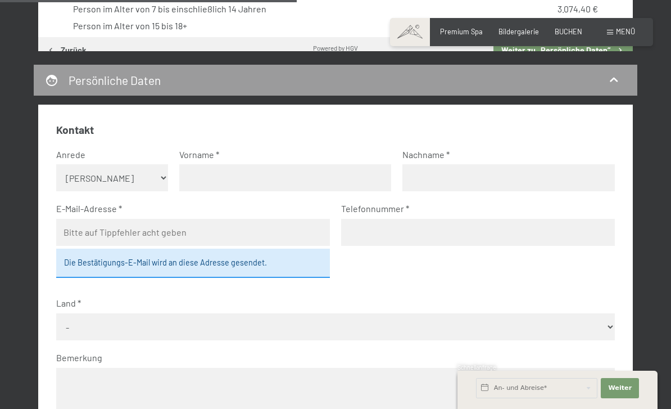
scroll to position [778, 0]
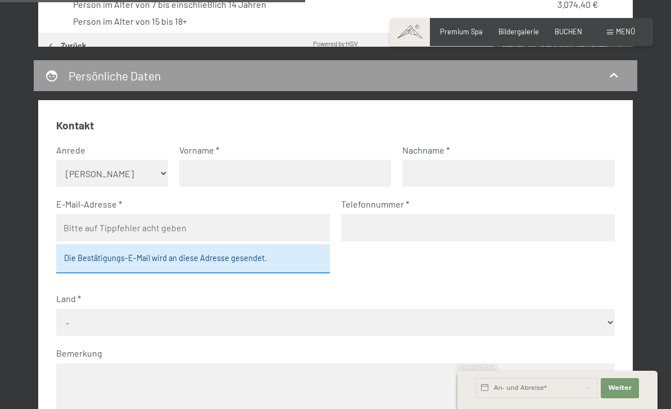
click at [151, 165] on select "Keine Angabe Frau [PERSON_NAME]" at bounding box center [112, 173] width 112 height 27
select select "m"
click at [216, 166] on input "text" at bounding box center [285, 173] width 212 height 27
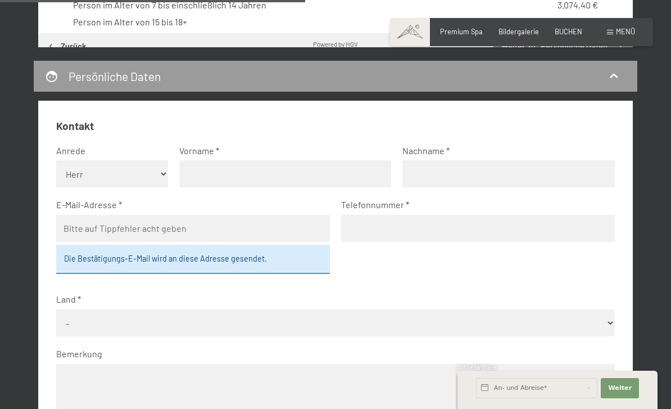
click at [233, 161] on input "text" at bounding box center [285, 173] width 212 height 27
type input "[PERSON_NAME]"
click at [130, 219] on input "email" at bounding box center [193, 228] width 274 height 27
type input "[EMAIL_ADDRESS][DOMAIN_NAME]"
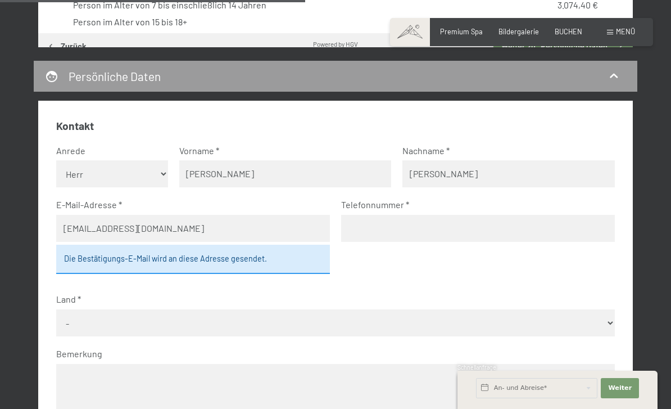
click at [390, 223] on input "tel" at bounding box center [478, 228] width 274 height 27
type input "[PHONE_NUMBER]"
click at [168, 311] on select "- [GEOGRAPHIC_DATA] [GEOGRAPHIC_DATA] [GEOGRAPHIC_DATA] [GEOGRAPHIC_DATA] [GEOG…" at bounding box center [335, 322] width 559 height 27
select select "CHE"
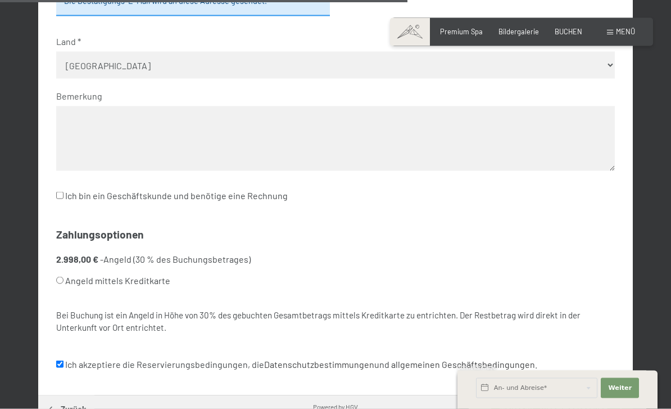
scroll to position [1039, 0]
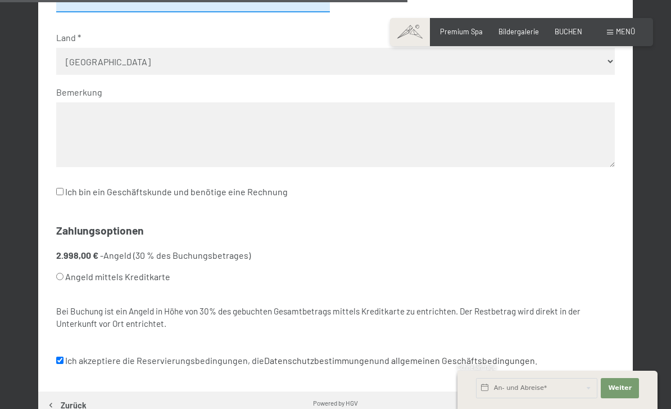
click at [56, 267] on label "Angeld mittels Kreditkarte" at bounding box center [182, 276] width 252 height 21
click at [56, 273] on input "Angeld mittels Kreditkarte" at bounding box center [59, 276] width 7 height 7
radio input "true"
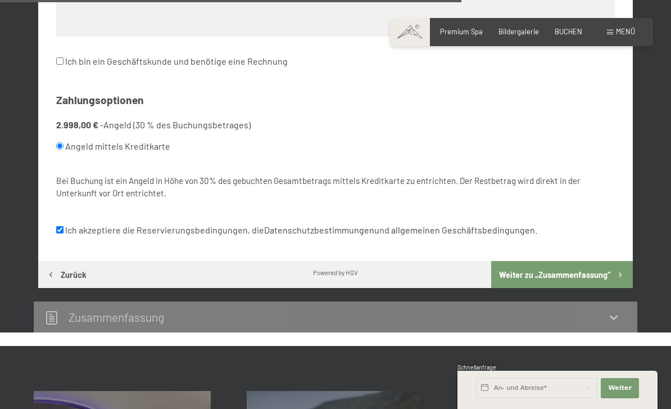
scroll to position [1178, 0]
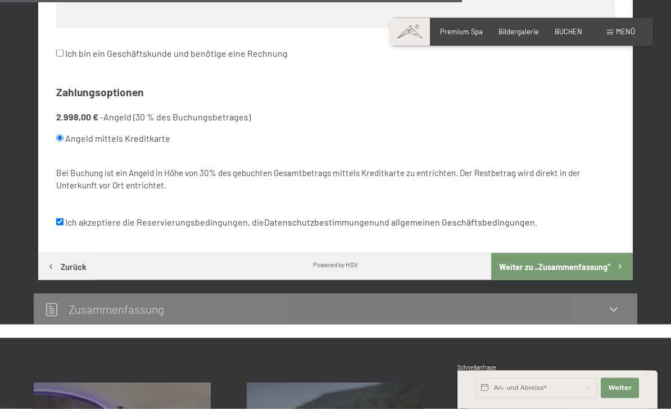
click at [565, 253] on button "Weiter zu „Zusammen­fassung“" at bounding box center [562, 266] width 142 height 27
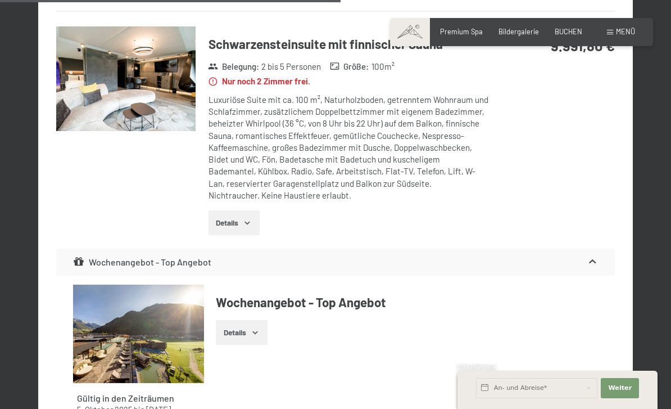
scroll to position [1133, 0]
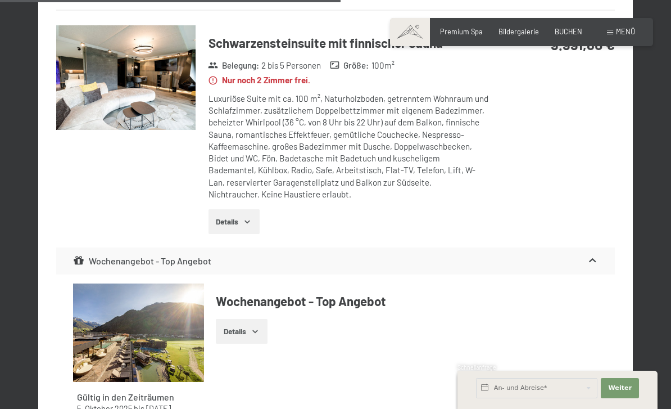
click at [246, 217] on icon "button" at bounding box center [247, 221] width 9 height 9
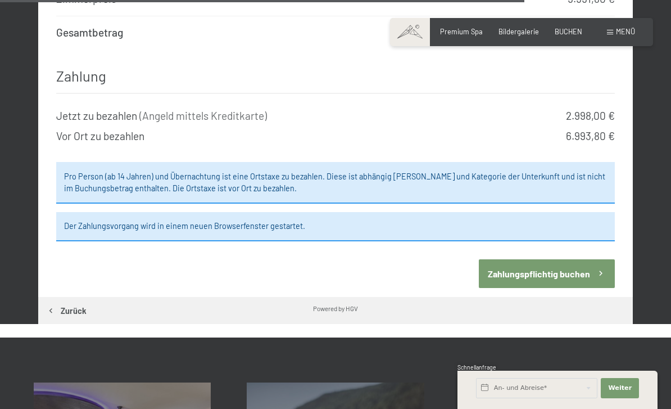
scroll to position [1880, 0]
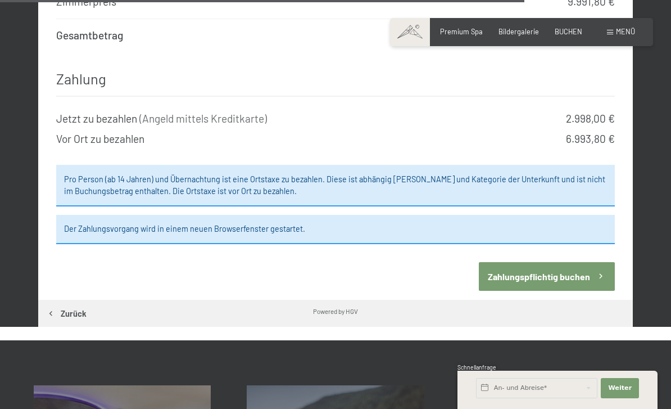
click at [553, 262] on button "Zahlungspflichtig buchen" at bounding box center [547, 276] width 136 height 29
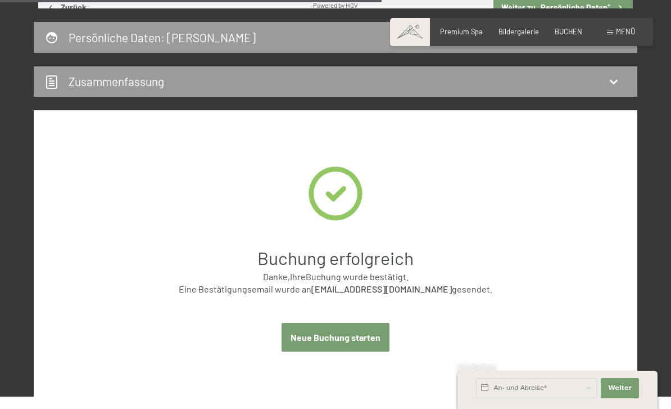
scroll to position [816, 0]
